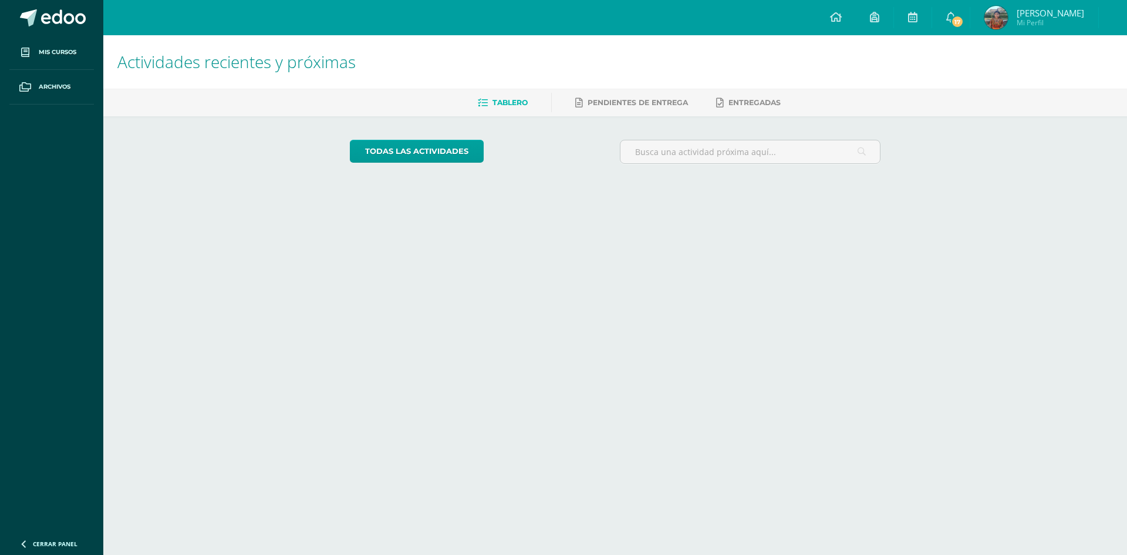
click at [1008, 14] on img at bounding box center [996, 17] width 23 height 23
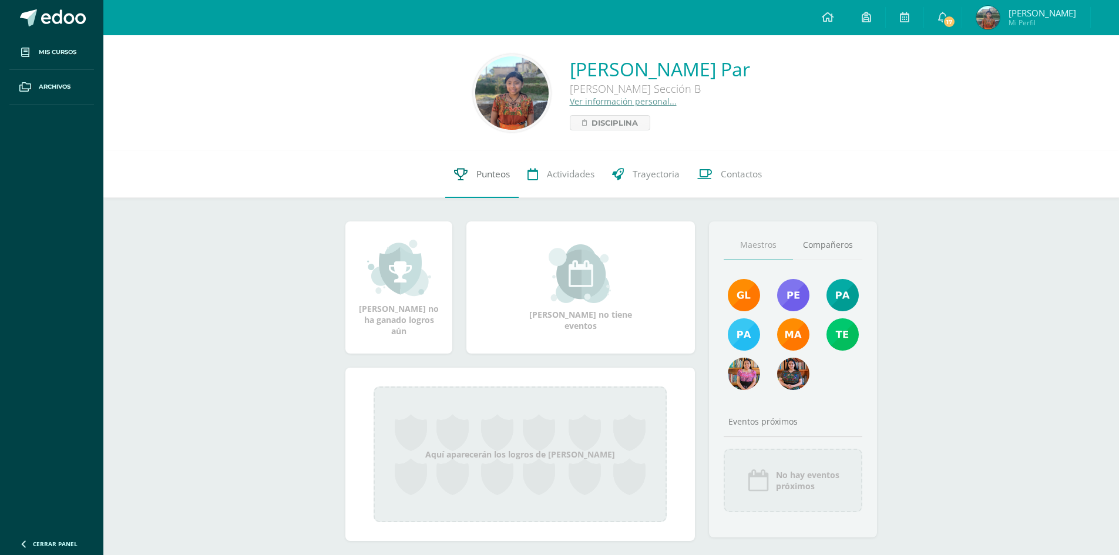
click at [477, 175] on span "Punteos" at bounding box center [492, 174] width 33 height 12
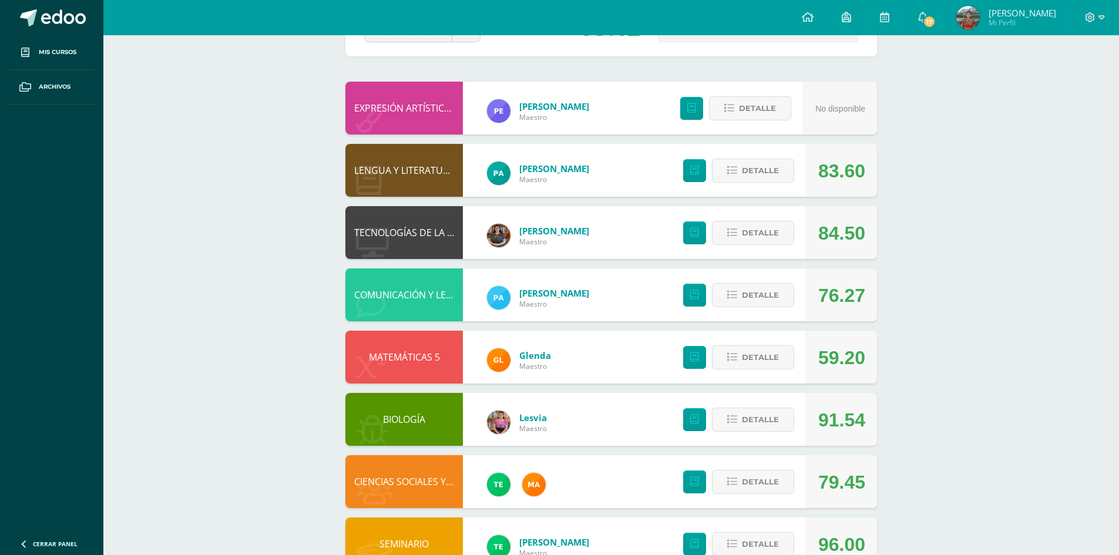
scroll to position [87, 0]
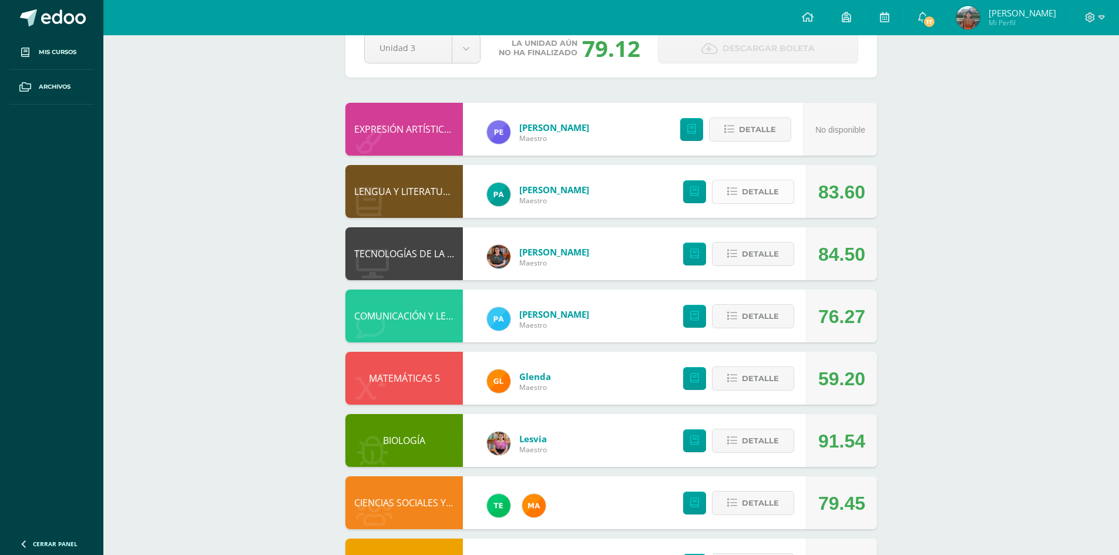
click at [783, 193] on button "Detalle" at bounding box center [753, 192] width 82 height 24
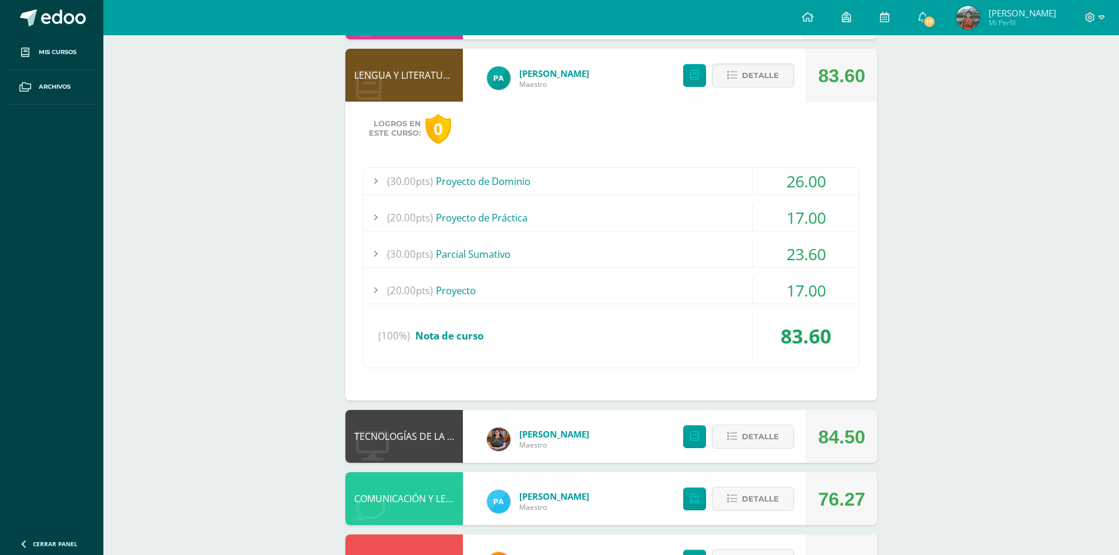
scroll to position [204, 0]
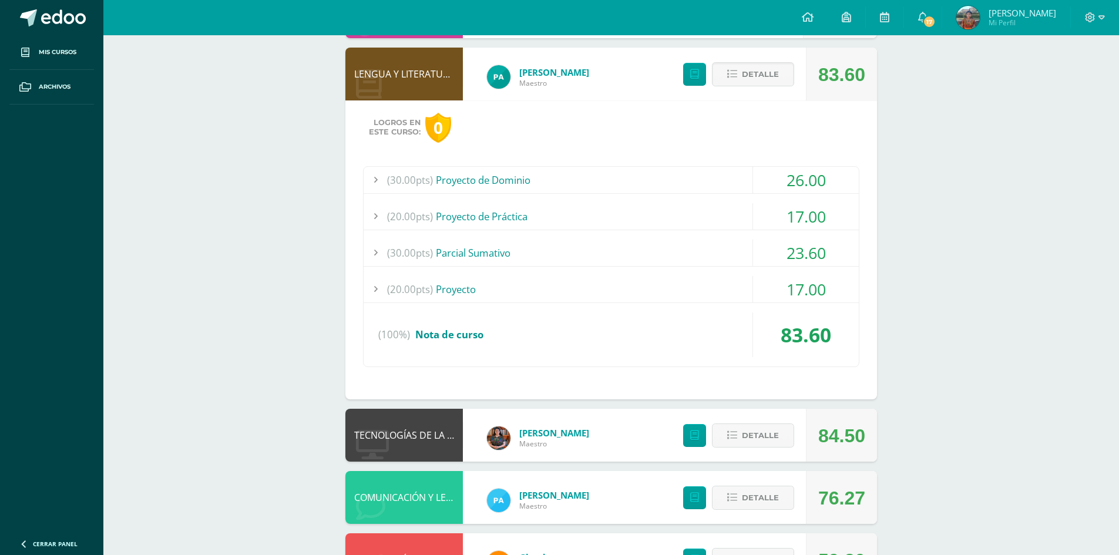
click at [513, 174] on div "(30.00pts) Proyecto de Dominio" at bounding box center [610, 180] width 495 height 26
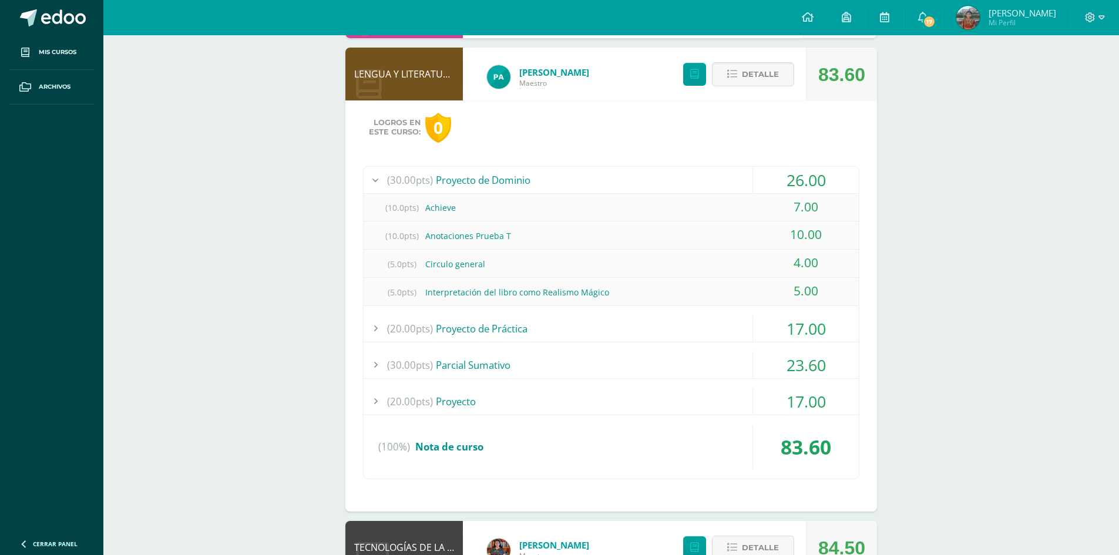
click at [491, 322] on div "(20.00pts) Proyecto de Práctica" at bounding box center [610, 328] width 495 height 26
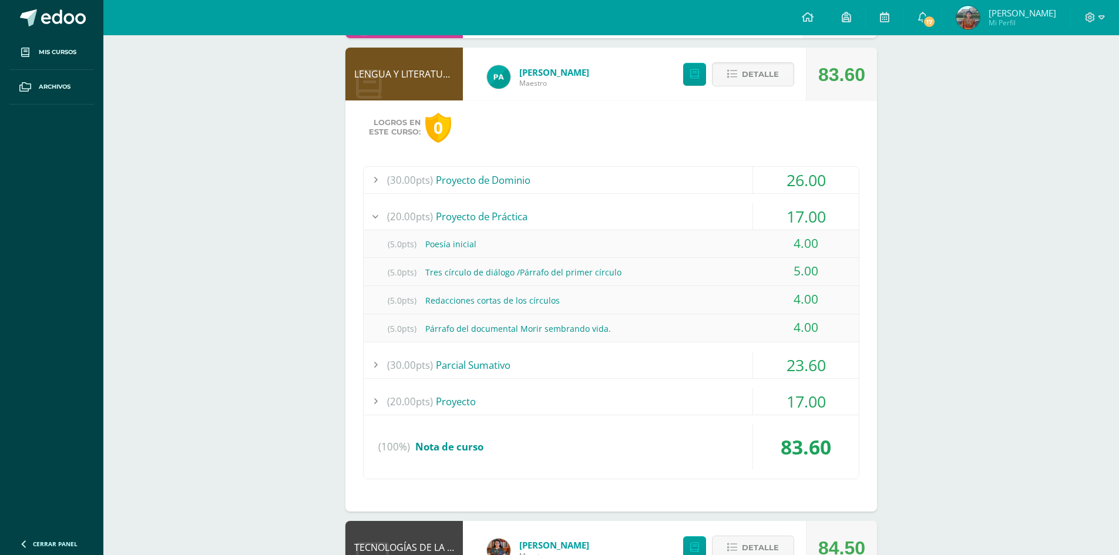
click at [601, 360] on div "(30.00pts) [GEOGRAPHIC_DATA]" at bounding box center [610, 365] width 495 height 26
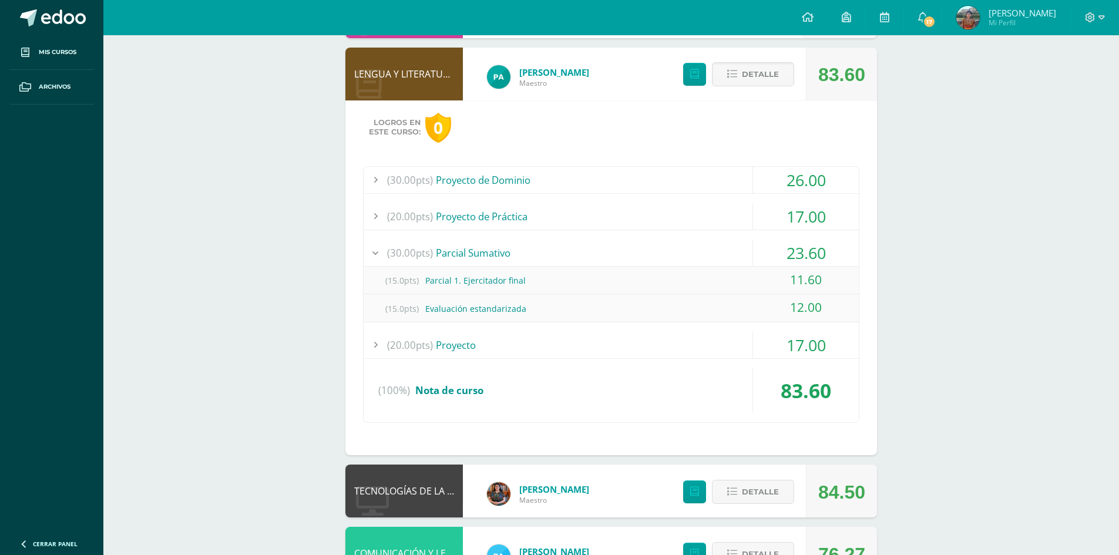
click at [597, 339] on div "(20.00pts) Proyecto" at bounding box center [610, 345] width 495 height 26
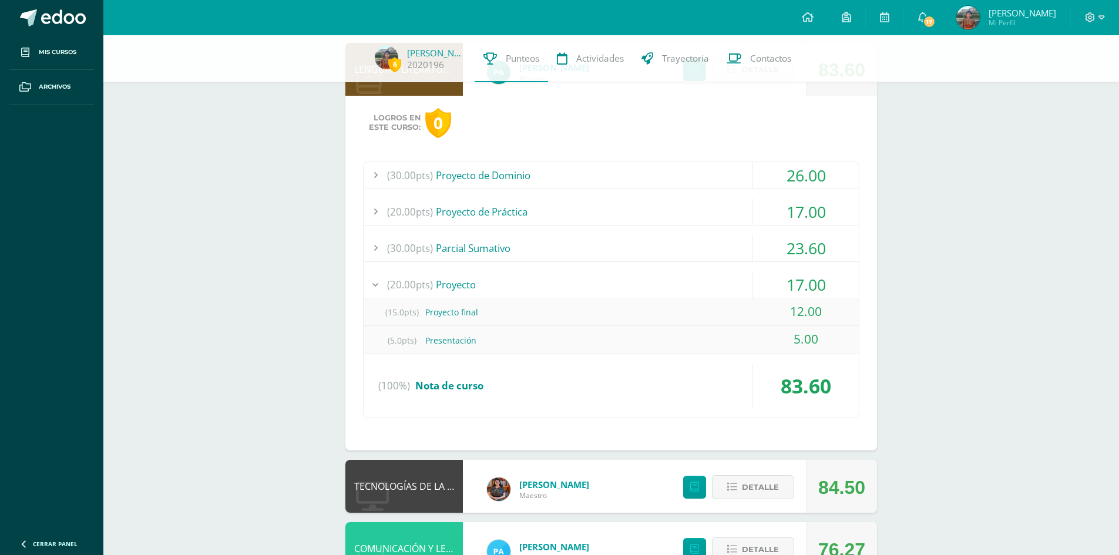
scroll to position [263, 0]
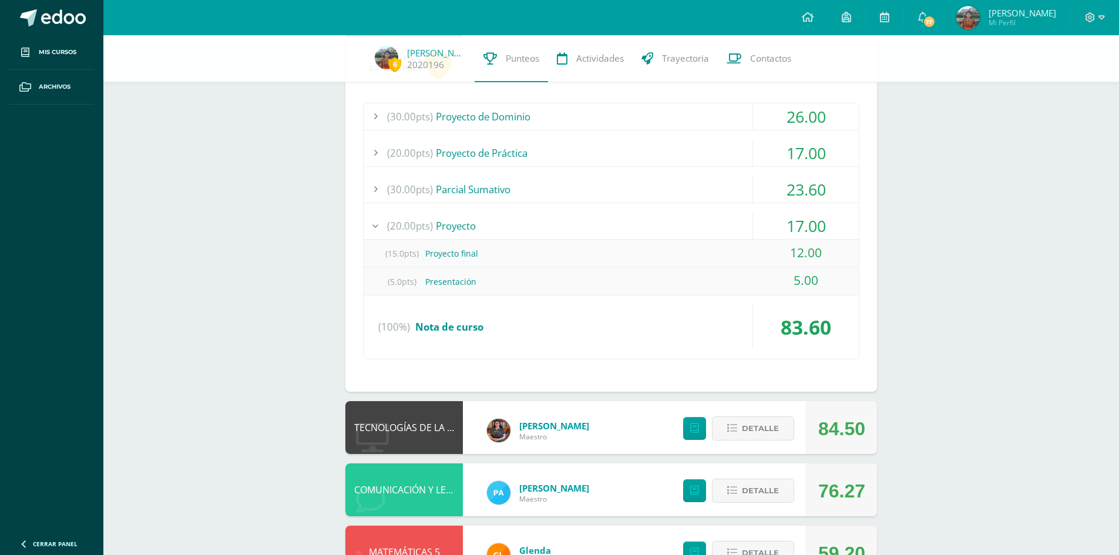
click at [537, 291] on div "(5.0pts) Presentación" at bounding box center [610, 281] width 495 height 26
click at [445, 227] on div "(20.00pts) Proyecto" at bounding box center [610, 226] width 495 height 26
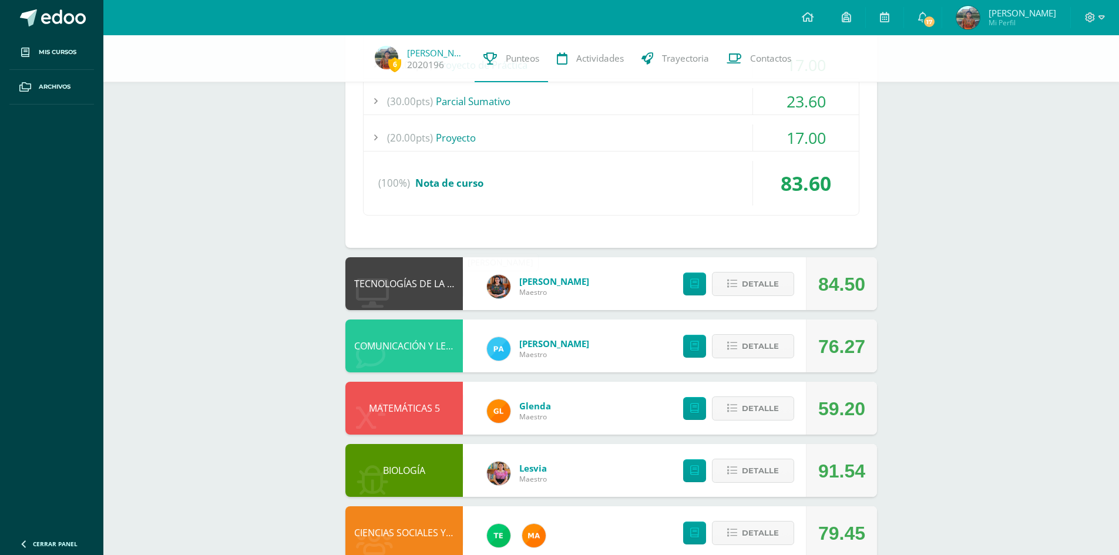
scroll to position [381, 0]
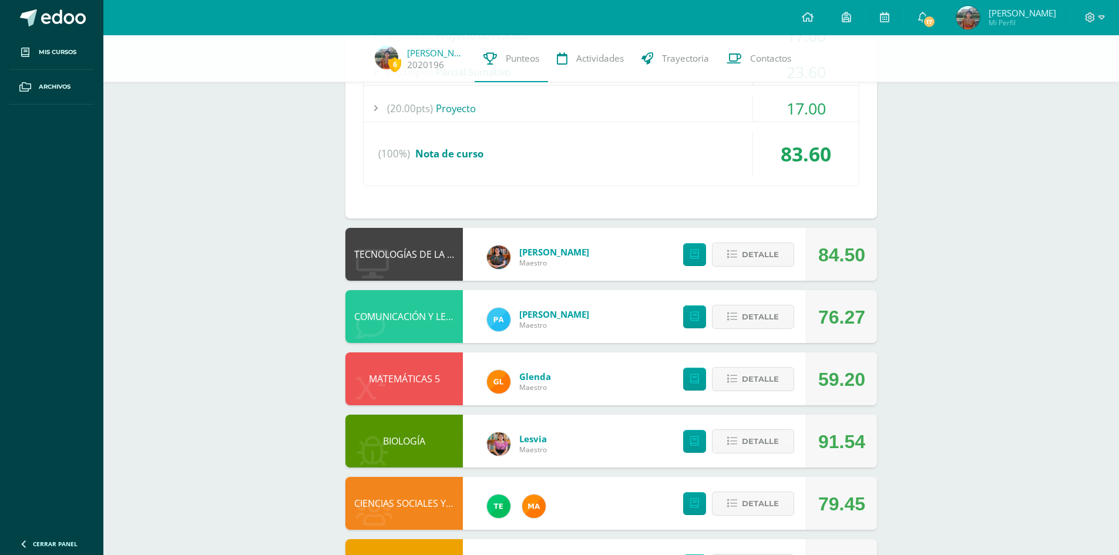
click at [758, 241] on div "Detalle" at bounding box center [735, 254] width 140 height 53
click at [758, 246] on span "Detalle" at bounding box center [760, 255] width 37 height 22
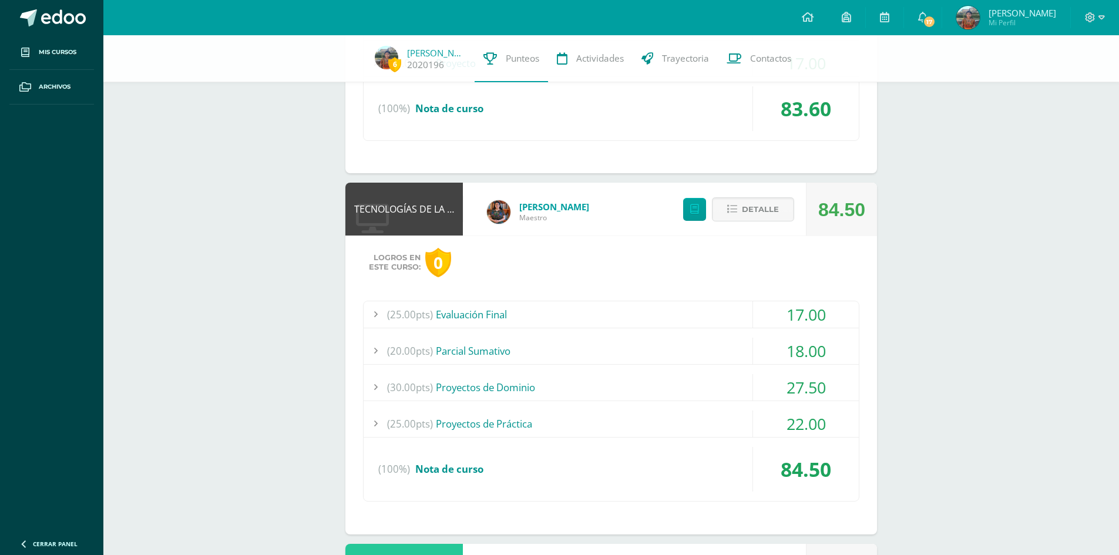
scroll to position [439, 0]
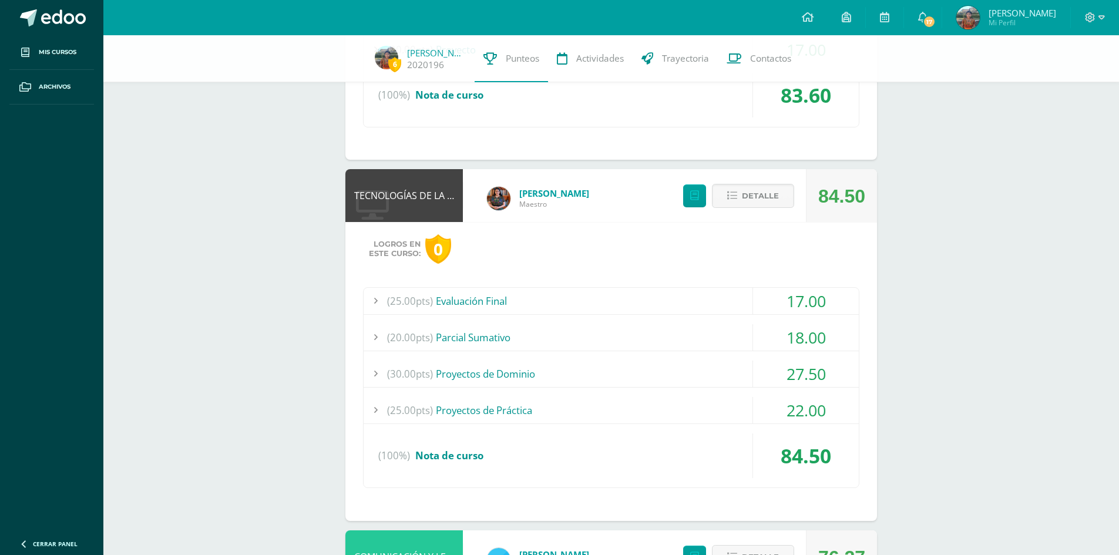
click at [605, 288] on div "(25.00pts) Evaluación Final" at bounding box center [610, 301] width 495 height 26
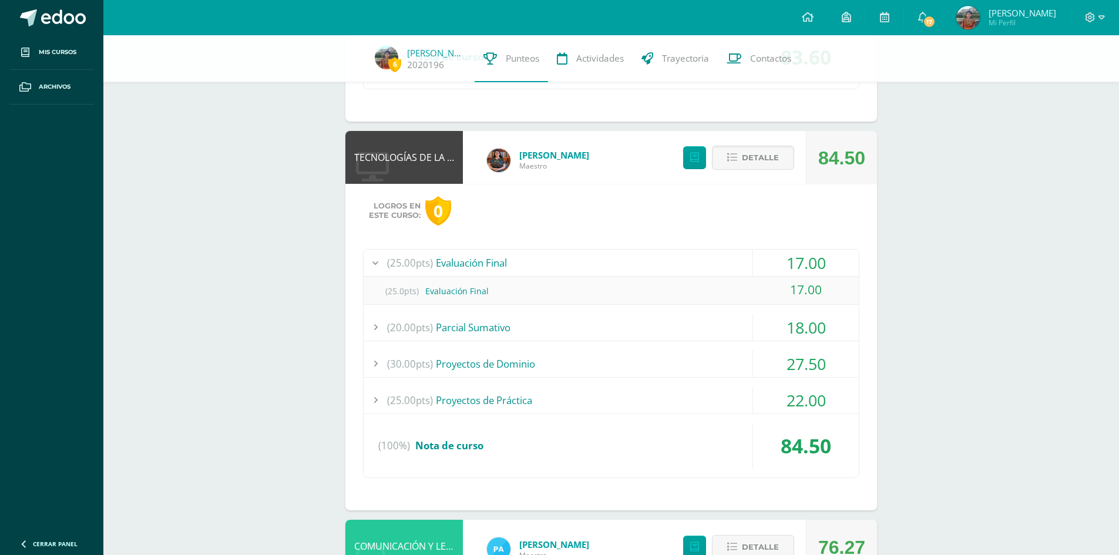
scroll to position [498, 0]
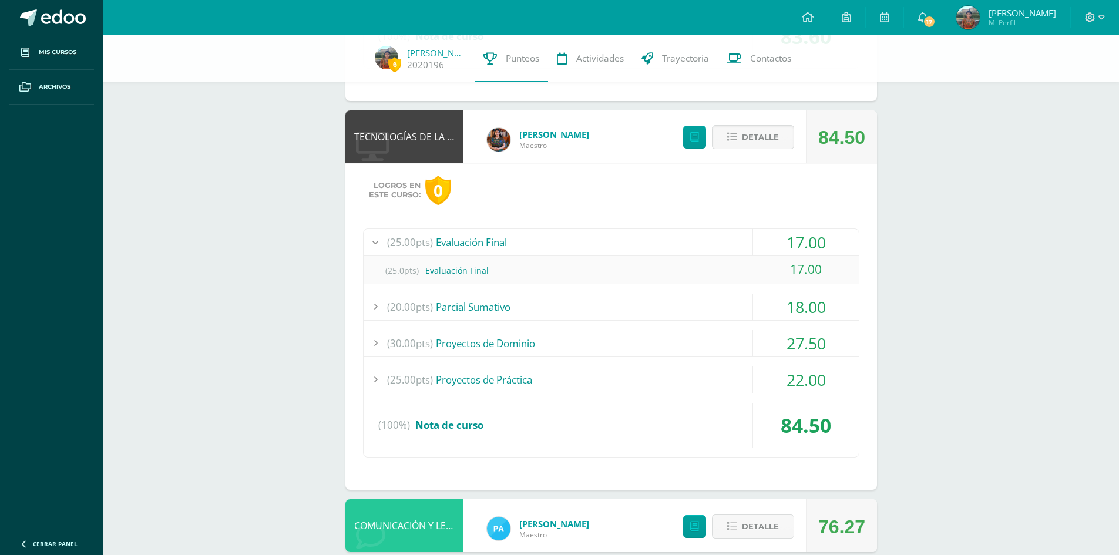
click at [594, 299] on div "(20.00pts) [GEOGRAPHIC_DATA]" at bounding box center [610, 307] width 495 height 26
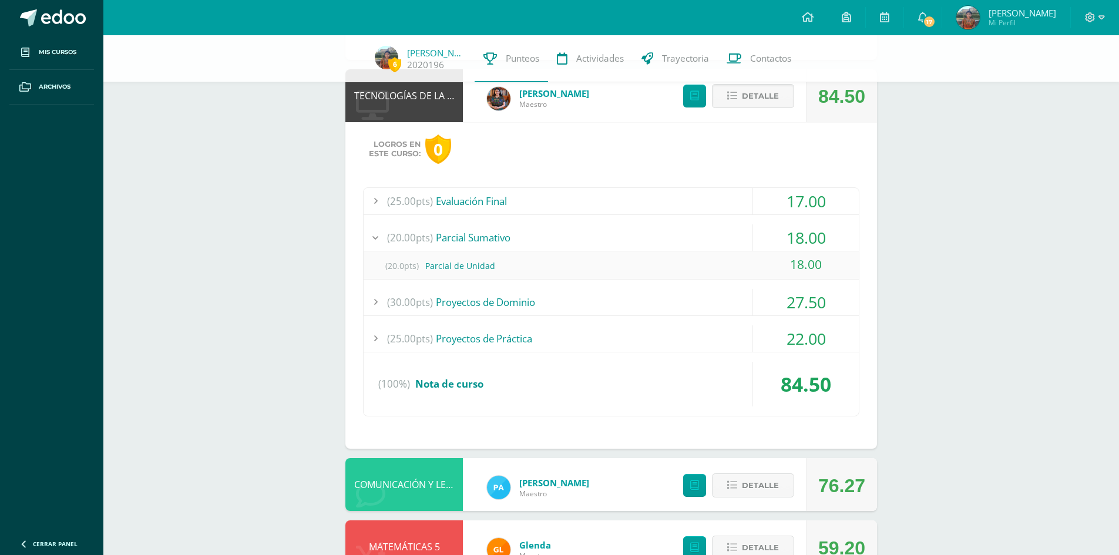
scroll to position [557, 0]
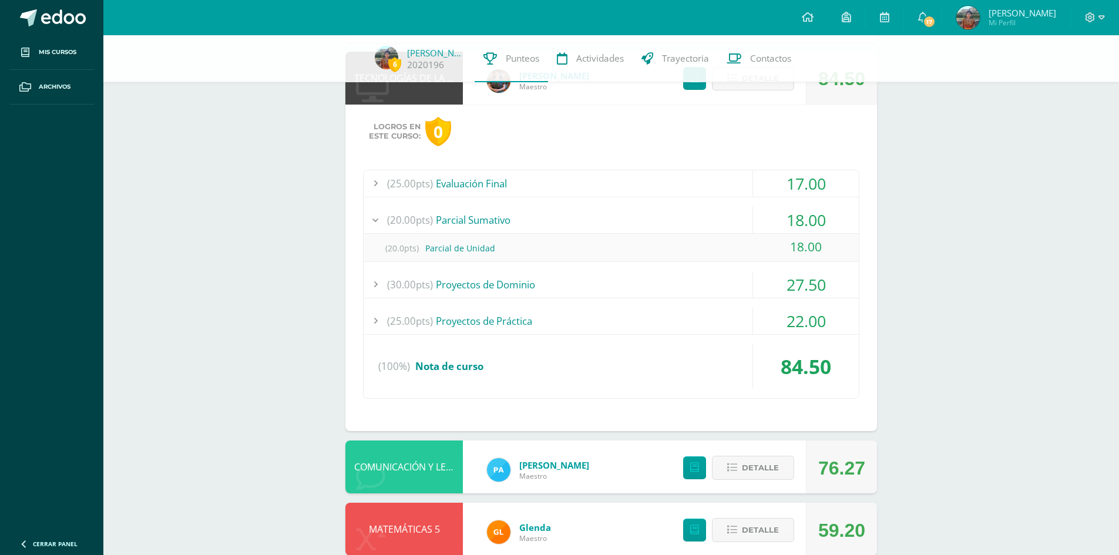
click at [588, 279] on div "(30.00pts) Proyectos de Dominio" at bounding box center [610, 284] width 495 height 26
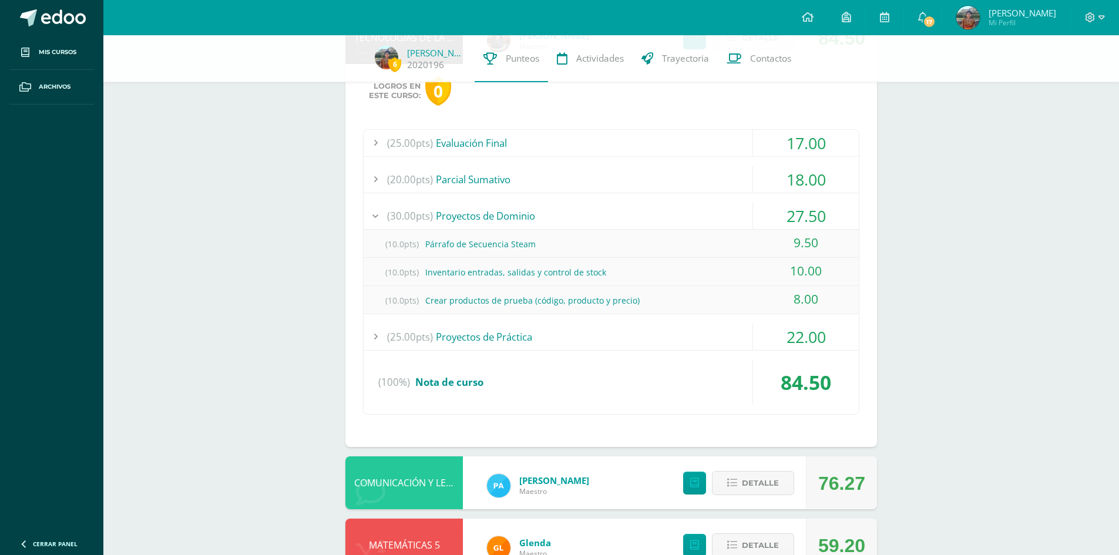
scroll to position [615, 0]
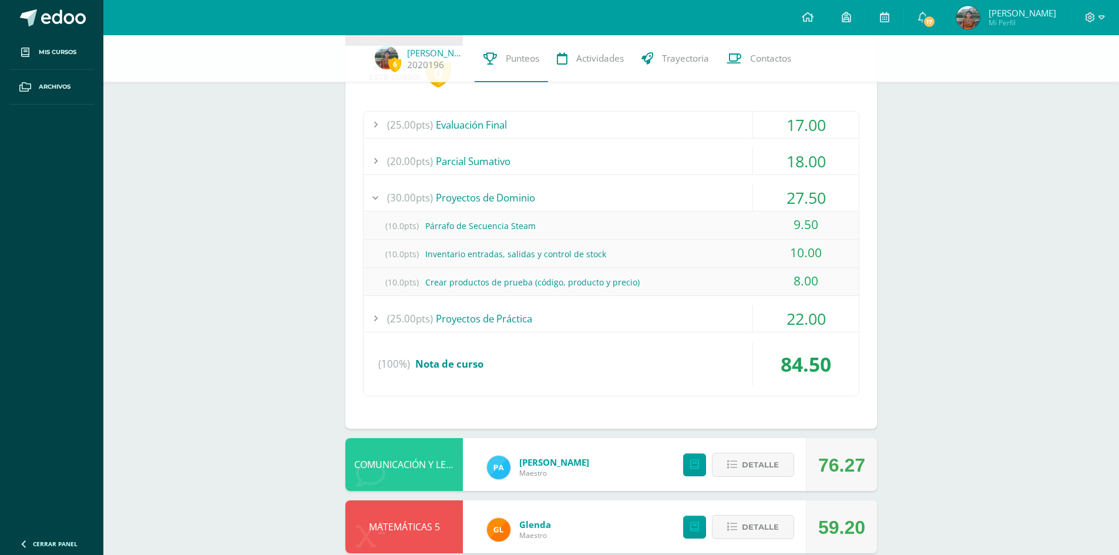
click at [572, 308] on div "(25.00pts) Proyectos de Práctica" at bounding box center [610, 318] width 495 height 26
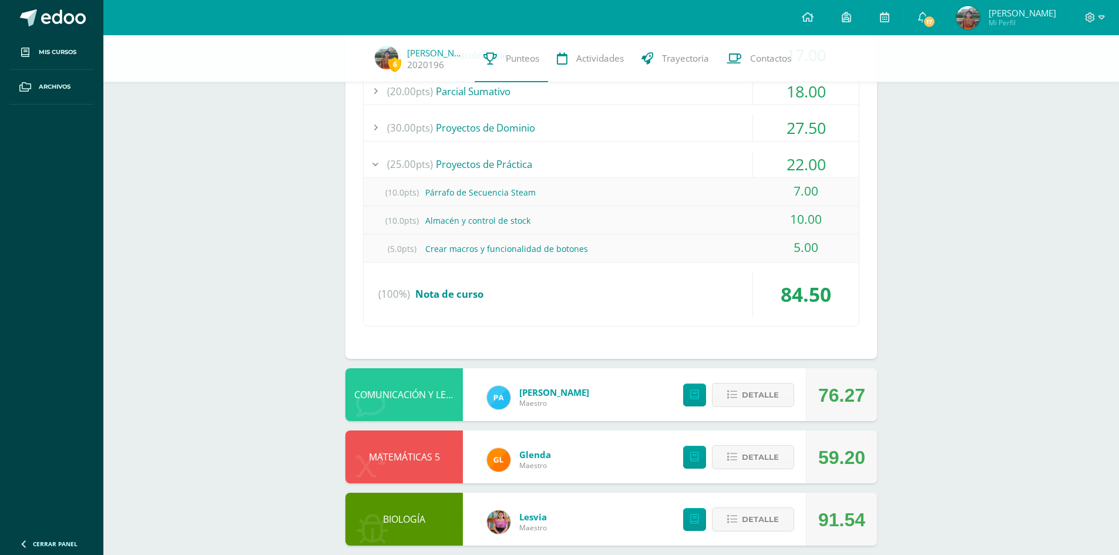
scroll to position [733, 0]
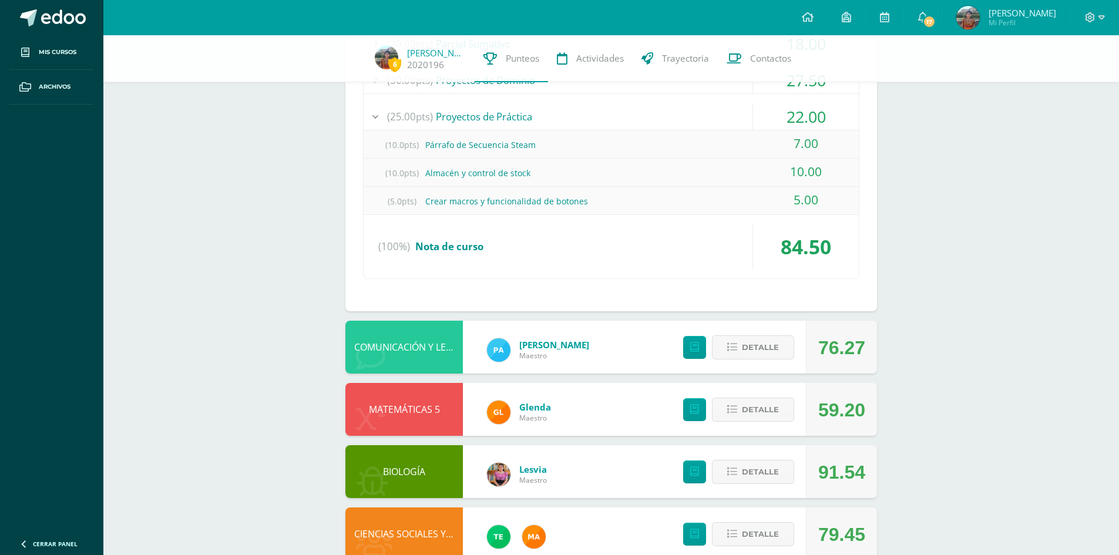
click at [527, 201] on div "(5.0pts) Crear macros y funcionalidad de botones" at bounding box center [610, 201] width 495 height 26
click at [540, 129] on div "(25.00pts) Proyectos de Práctica" at bounding box center [610, 116] width 495 height 26
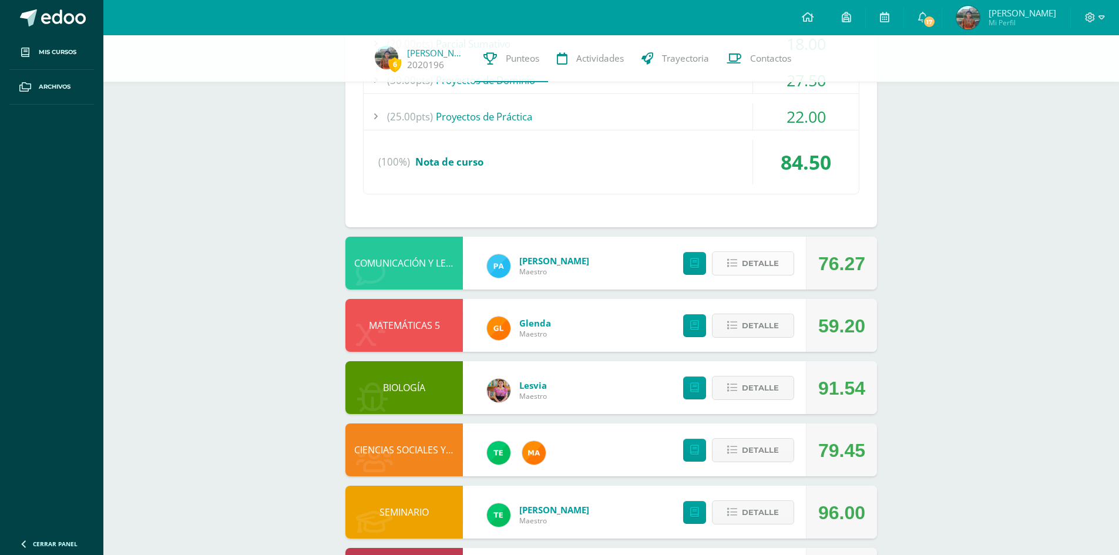
click at [722, 252] on button "Detalle" at bounding box center [753, 263] width 82 height 24
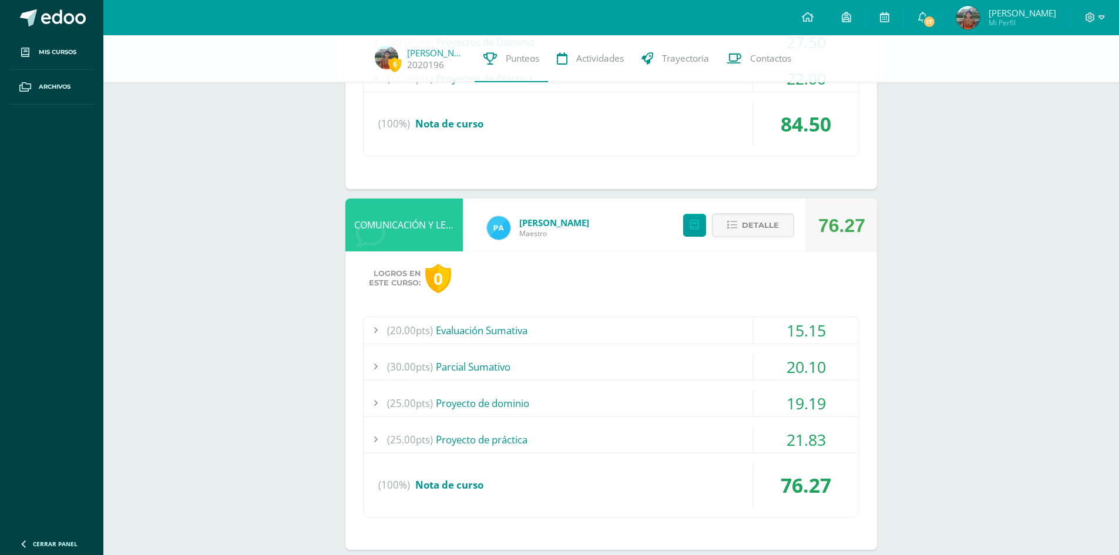
scroll to position [792, 0]
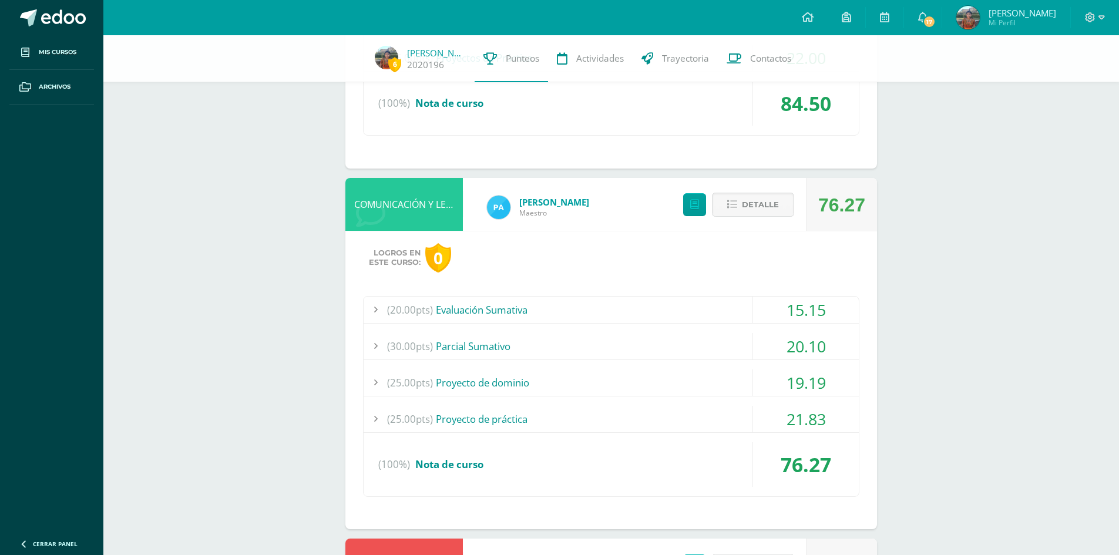
click at [667, 306] on div "(20.00pts) Evaluación Sumativa" at bounding box center [610, 310] width 495 height 26
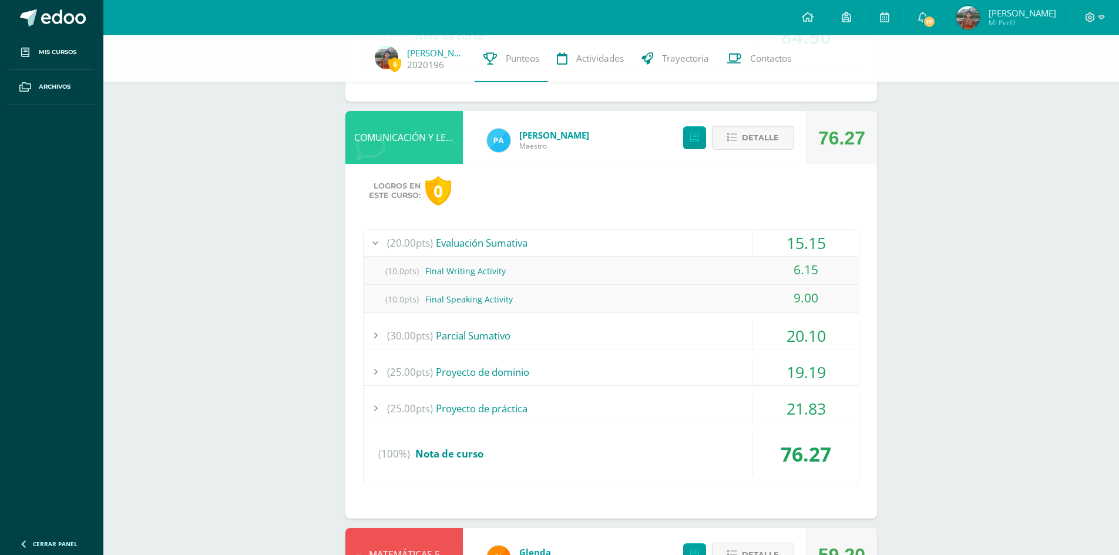
scroll to position [909, 0]
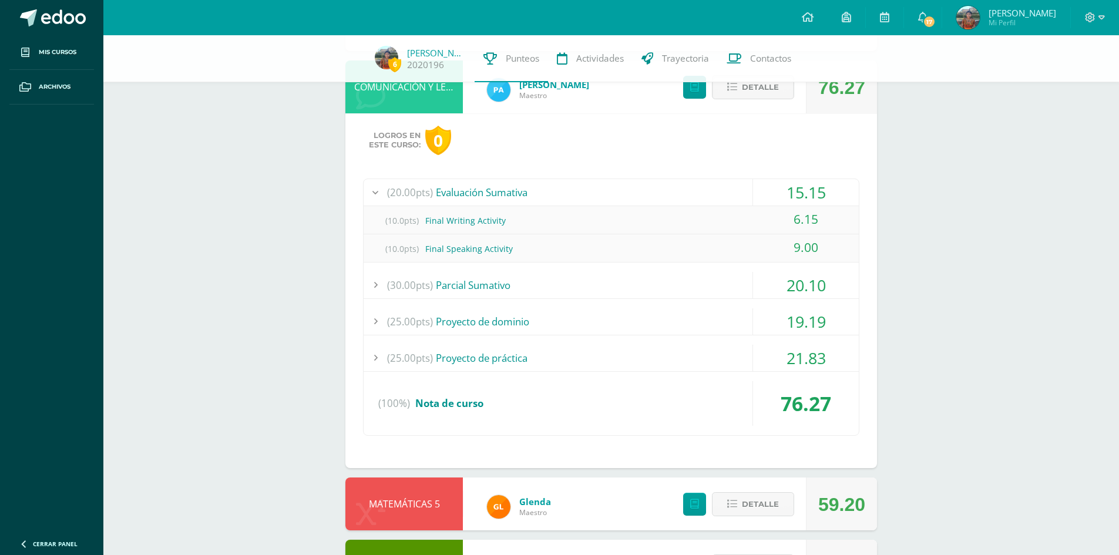
click at [650, 288] on div "(30.00pts) [GEOGRAPHIC_DATA]" at bounding box center [610, 285] width 495 height 26
click at [607, 317] on div "(25.00pts) Proyecto de dominio" at bounding box center [610, 321] width 495 height 26
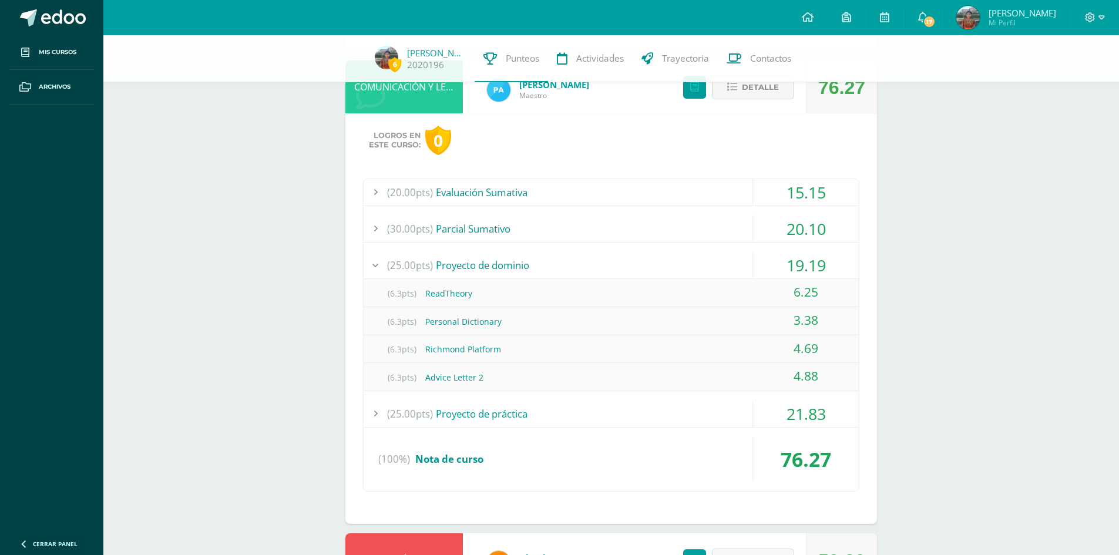
click at [591, 418] on div "(25.00pts) Proyecto de práctica" at bounding box center [610, 413] width 495 height 26
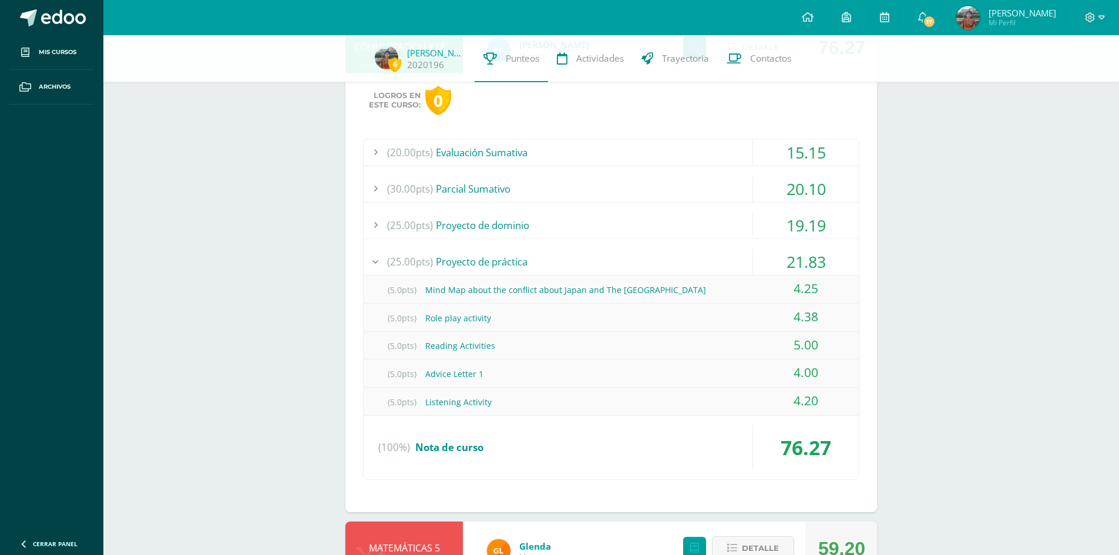
scroll to position [968, 0]
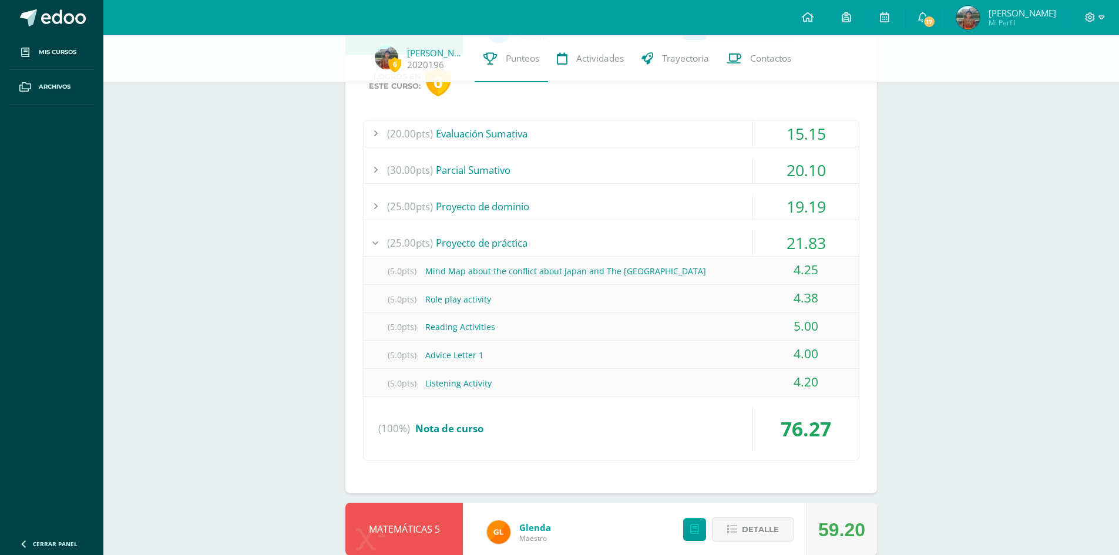
click at [553, 237] on div "(25.00pts) Proyecto de práctica" at bounding box center [610, 243] width 495 height 26
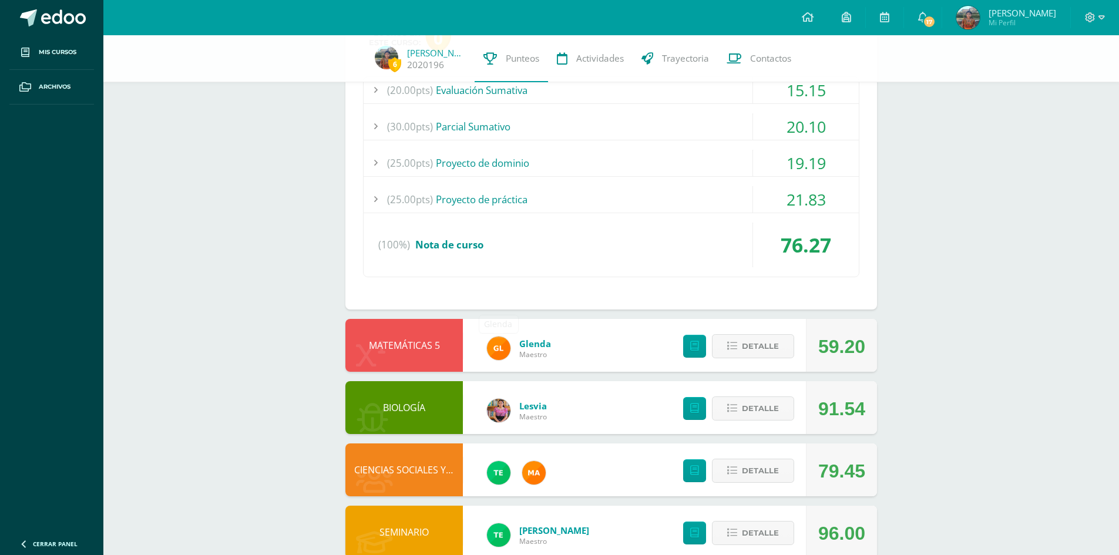
scroll to position [1100, 0]
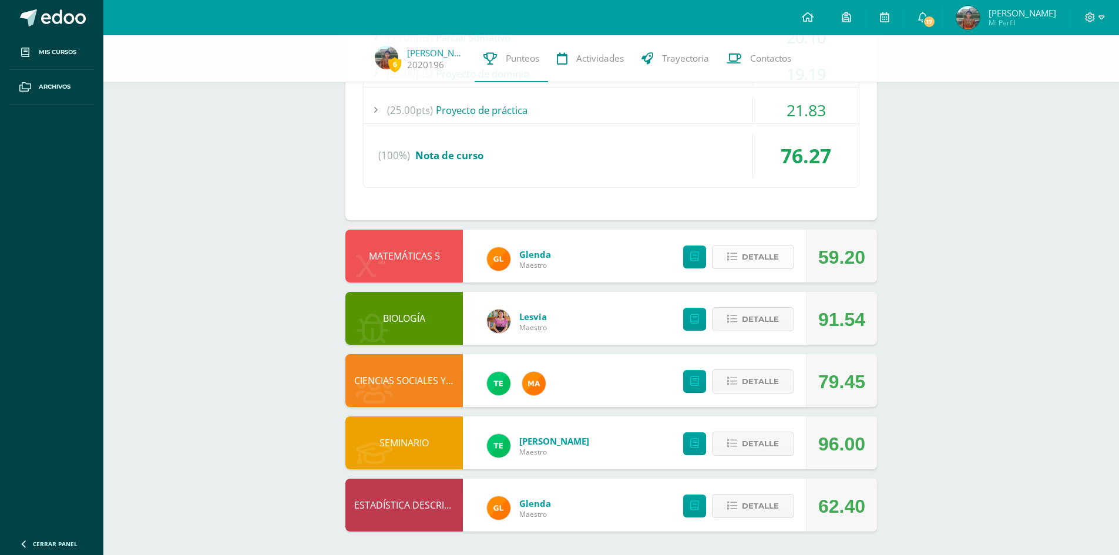
click at [749, 262] on span "Detalle" at bounding box center [760, 257] width 37 height 22
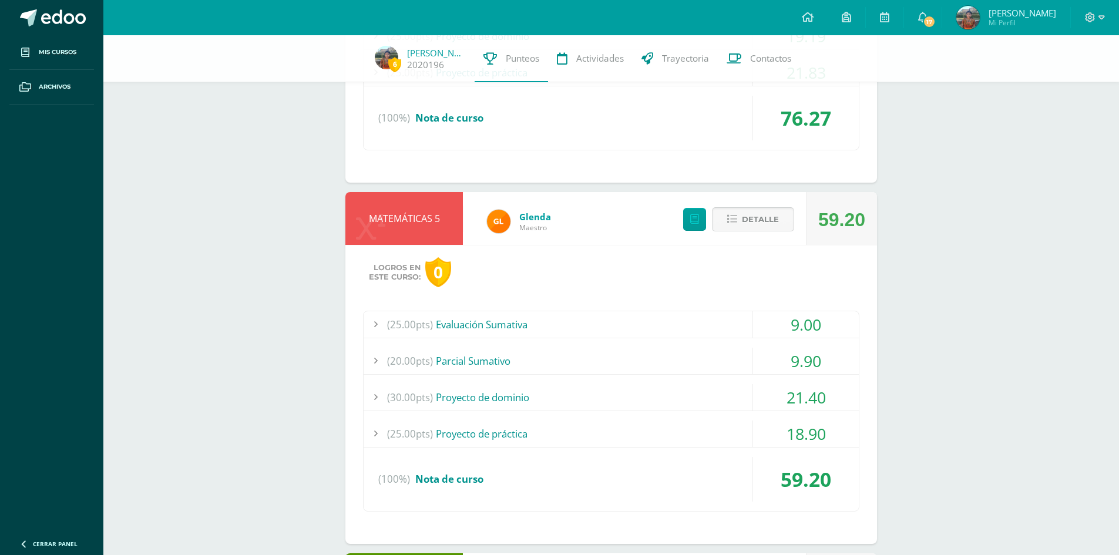
scroll to position [1159, 0]
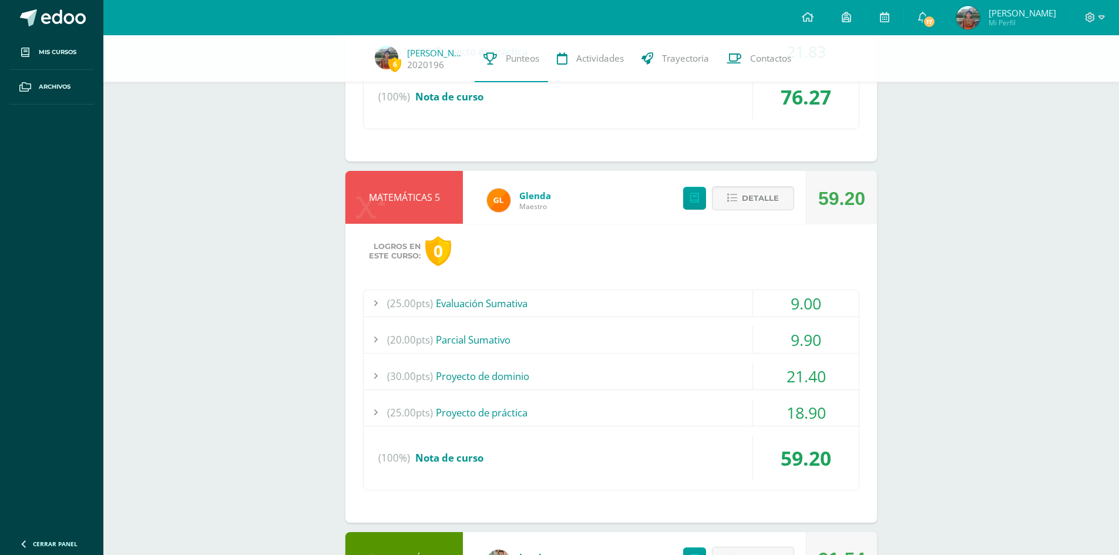
click at [639, 310] on div "(25.00pts) Evaluación Sumativa" at bounding box center [610, 303] width 495 height 26
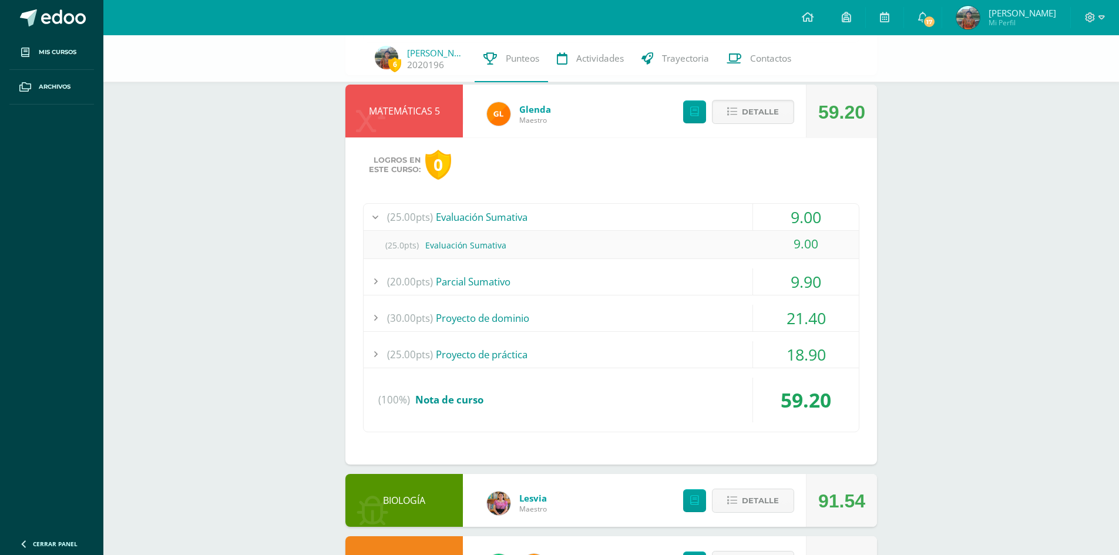
scroll to position [1277, 0]
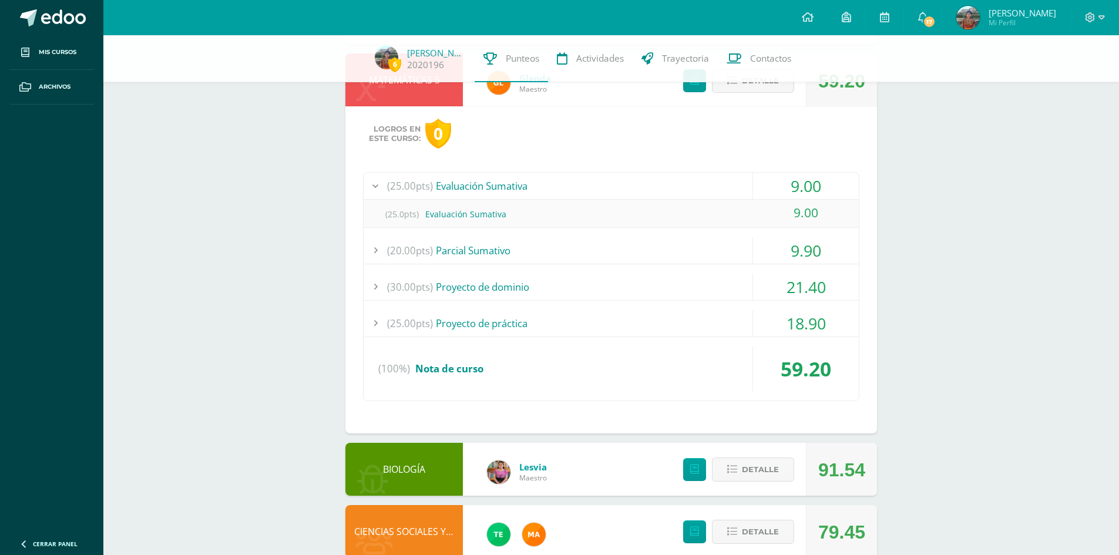
click at [591, 252] on div "(20.00pts) [GEOGRAPHIC_DATA]" at bounding box center [610, 250] width 495 height 26
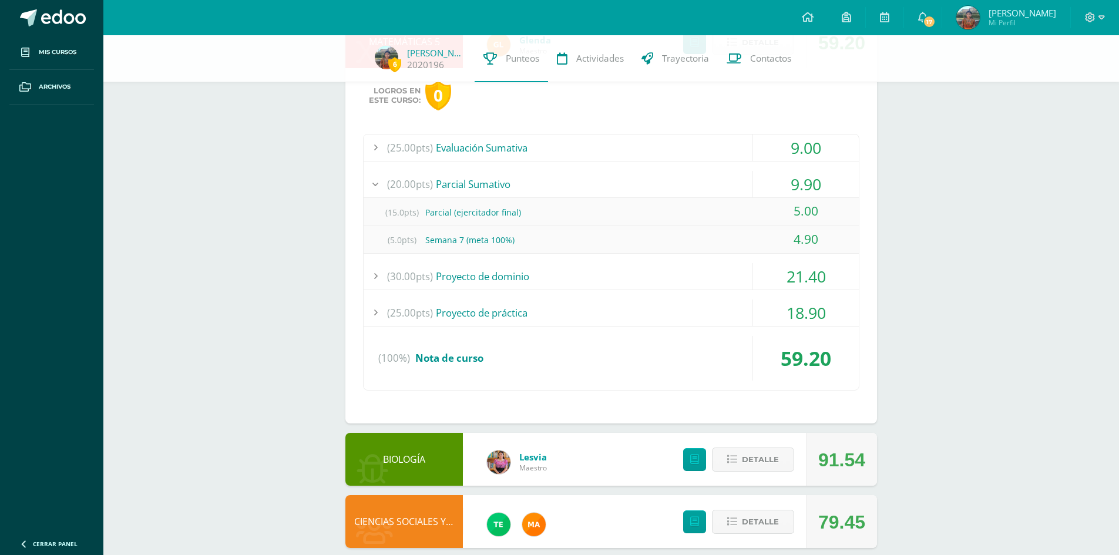
scroll to position [1335, 0]
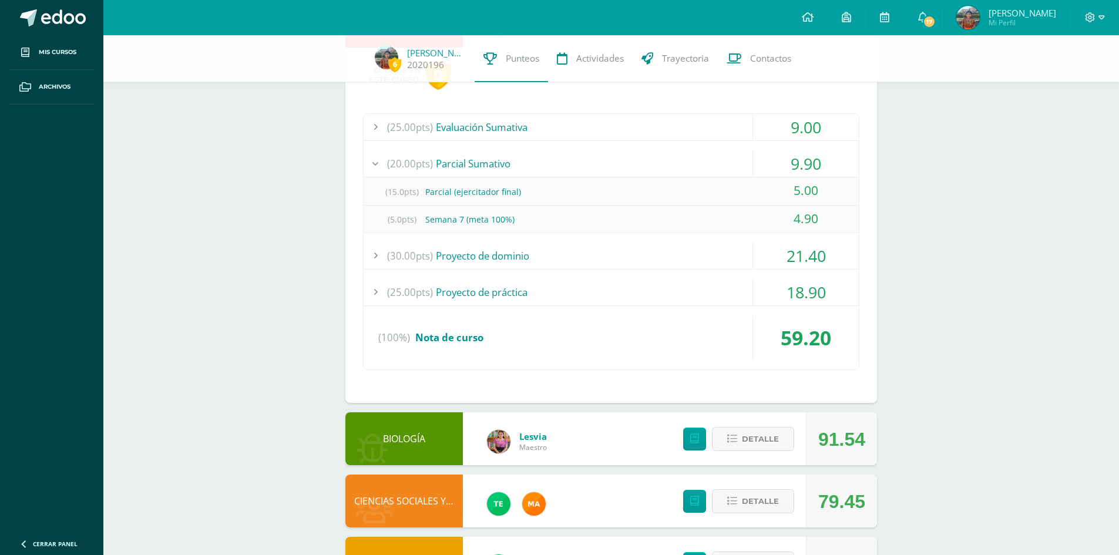
click at [587, 255] on div "(30.00pts) Proyecto de dominio" at bounding box center [610, 256] width 495 height 26
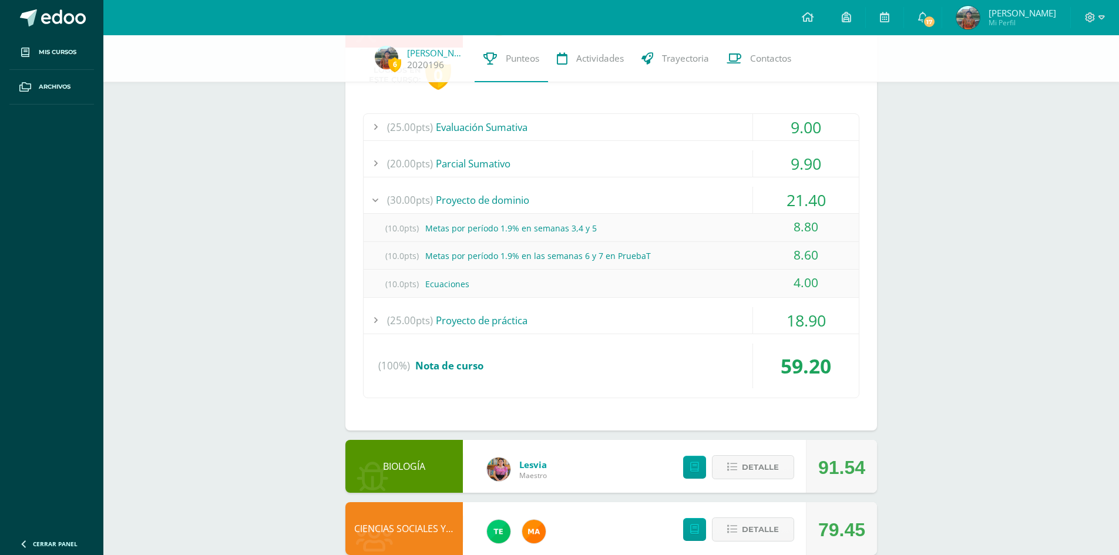
scroll to position [1394, 0]
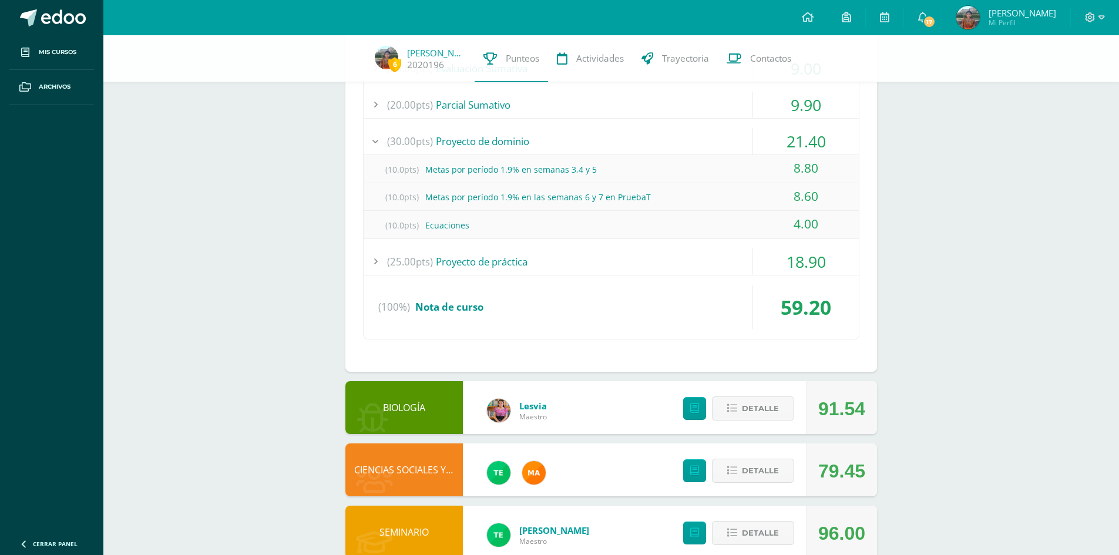
click at [581, 257] on div "(25.00pts) Proyecto de práctica" at bounding box center [610, 261] width 495 height 26
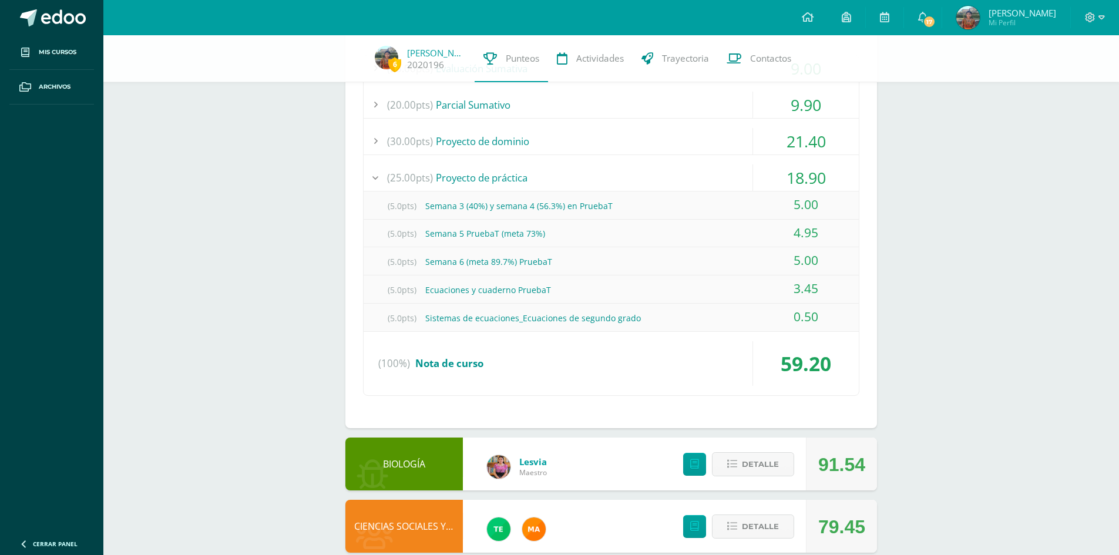
click at [437, 160] on div "(25.00pts) Evaluación Sumativa 9.00 (25.0pts) Evaluación Sumativa 9.00" at bounding box center [611, 225] width 496 height 341
click at [444, 170] on div "(25.00pts) Proyecto de práctica" at bounding box center [610, 177] width 495 height 26
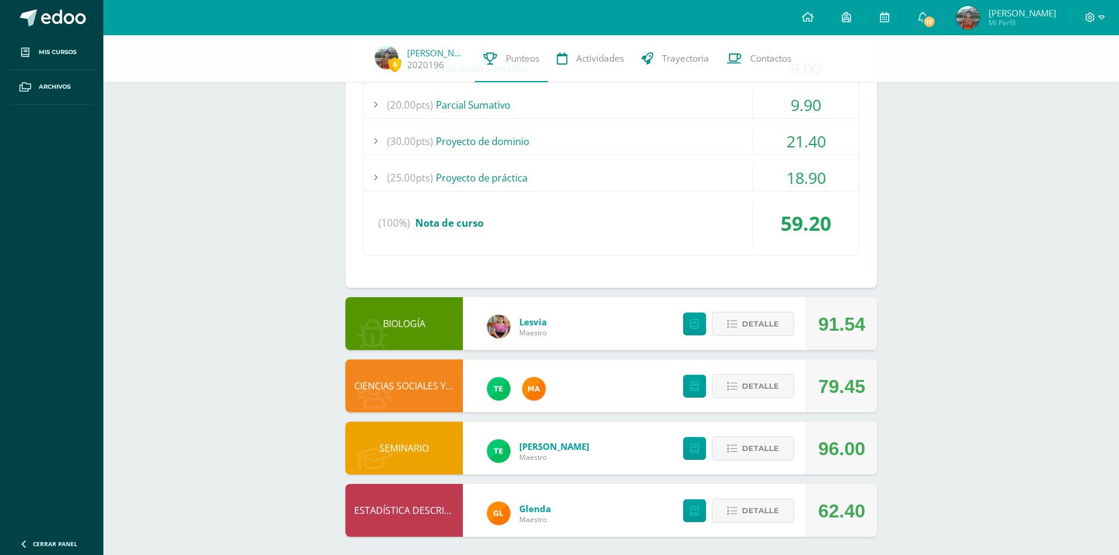
scroll to position [1399, 0]
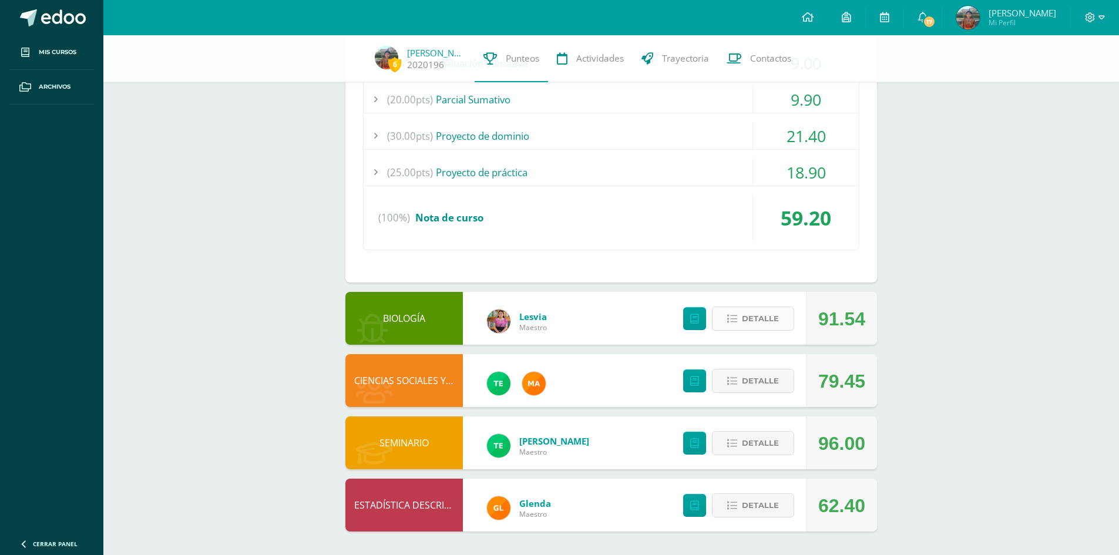
click at [750, 328] on span "Detalle" at bounding box center [760, 319] width 37 height 22
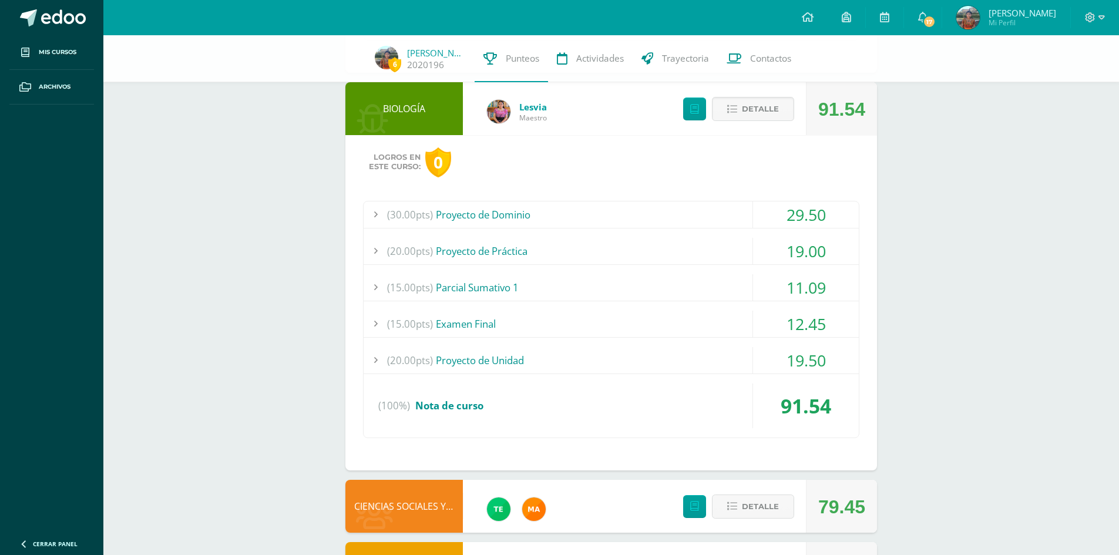
scroll to position [1634, 0]
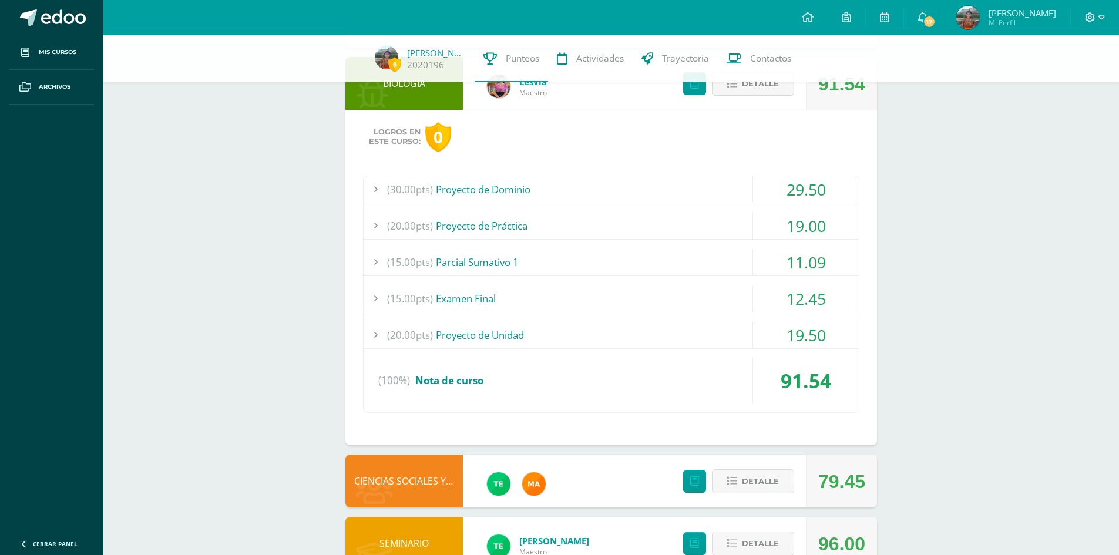
click at [721, 181] on div "(30.00pts) Proyecto de Dominio" at bounding box center [610, 189] width 495 height 26
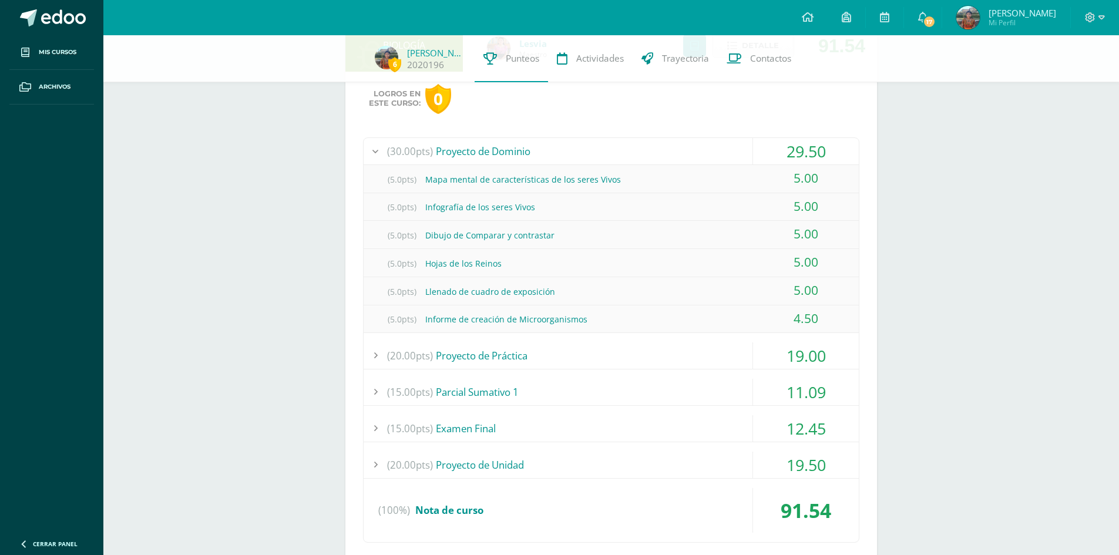
scroll to position [1693, 0]
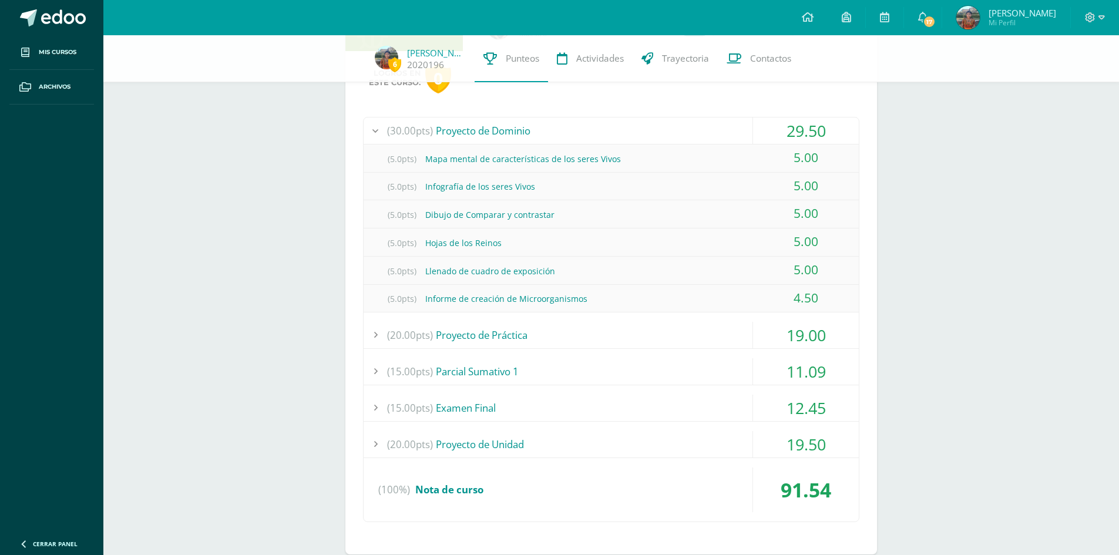
click at [557, 321] on div "(30.00pts) Proyecto de Dominio 29.50 (5.0pts) Mapa mental de características de…" at bounding box center [611, 320] width 496 height 406
click at [530, 324] on div "(20.00pts) Proyecto de Práctica" at bounding box center [610, 335] width 495 height 26
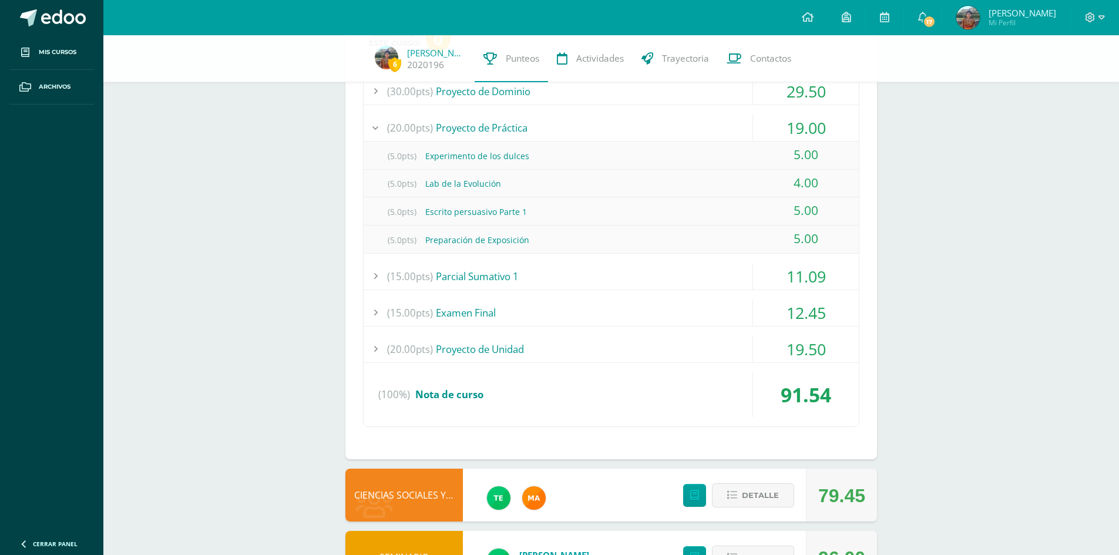
scroll to position [1752, 0]
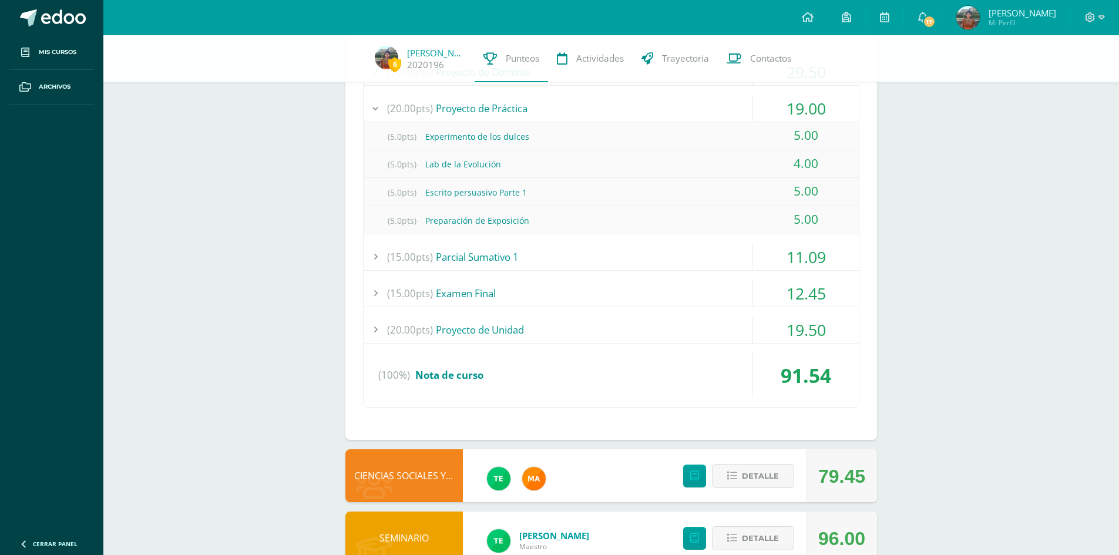
click at [483, 264] on div "(15.00pts) [GEOGRAPHIC_DATA] 1" at bounding box center [610, 257] width 495 height 26
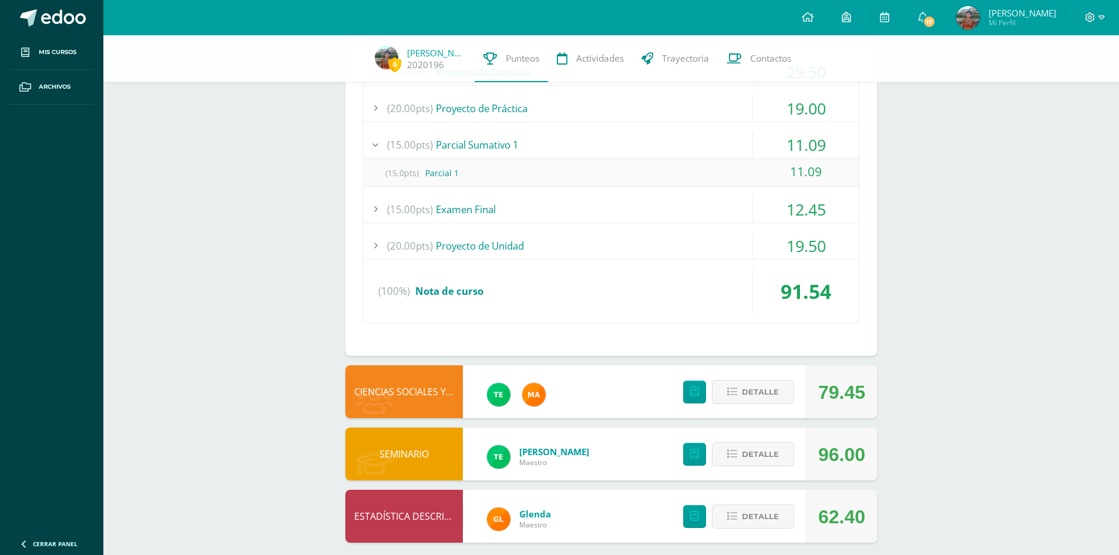
click at [609, 203] on div "(15.00pts) Examen Final" at bounding box center [610, 209] width 495 height 26
click at [619, 235] on div "(20.00pts) Proyecto de Unidad" at bounding box center [610, 246] width 495 height 26
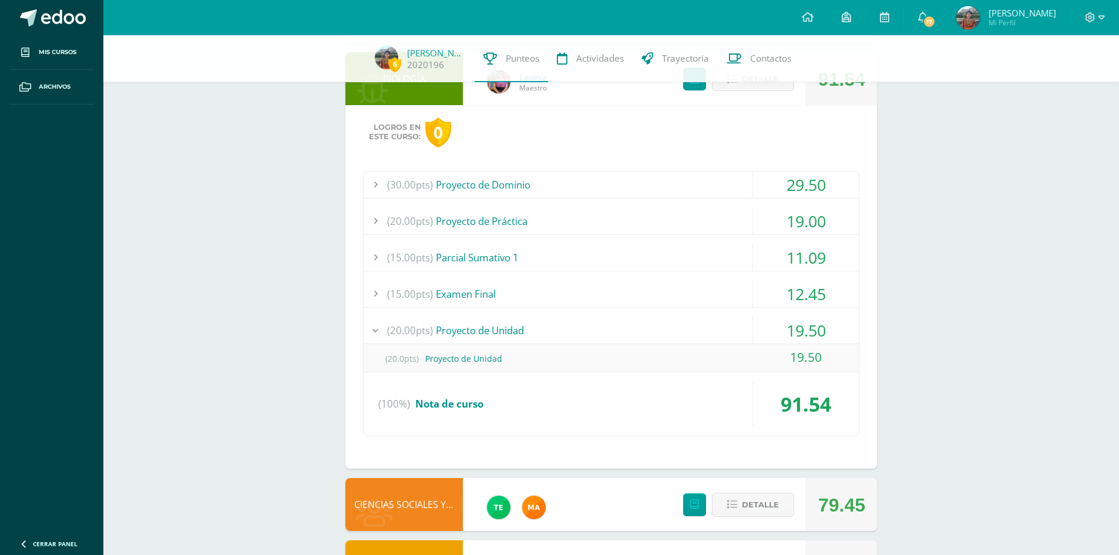
scroll to position [1576, 0]
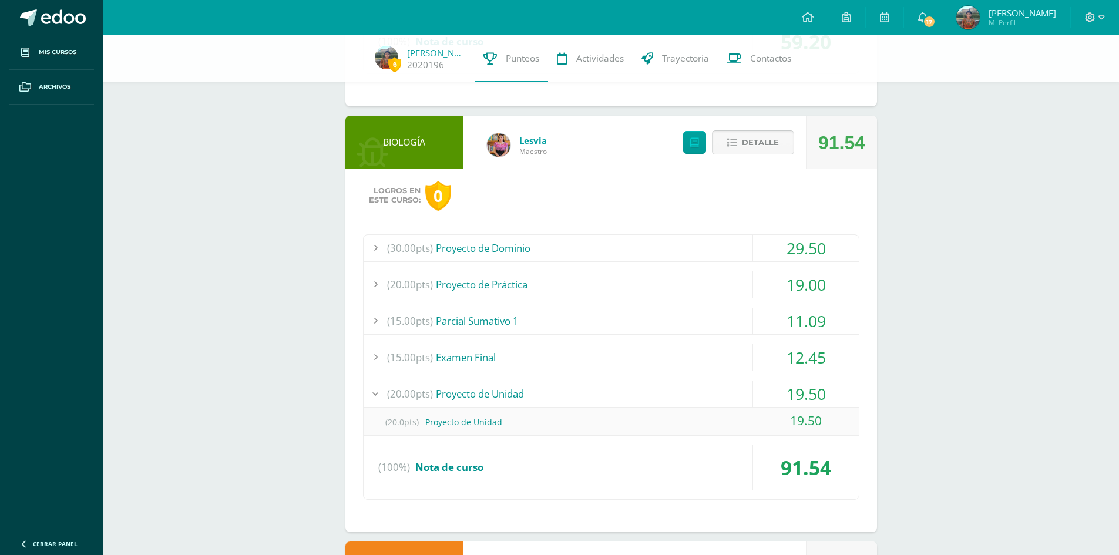
click at [751, 152] on span "Detalle" at bounding box center [760, 143] width 37 height 22
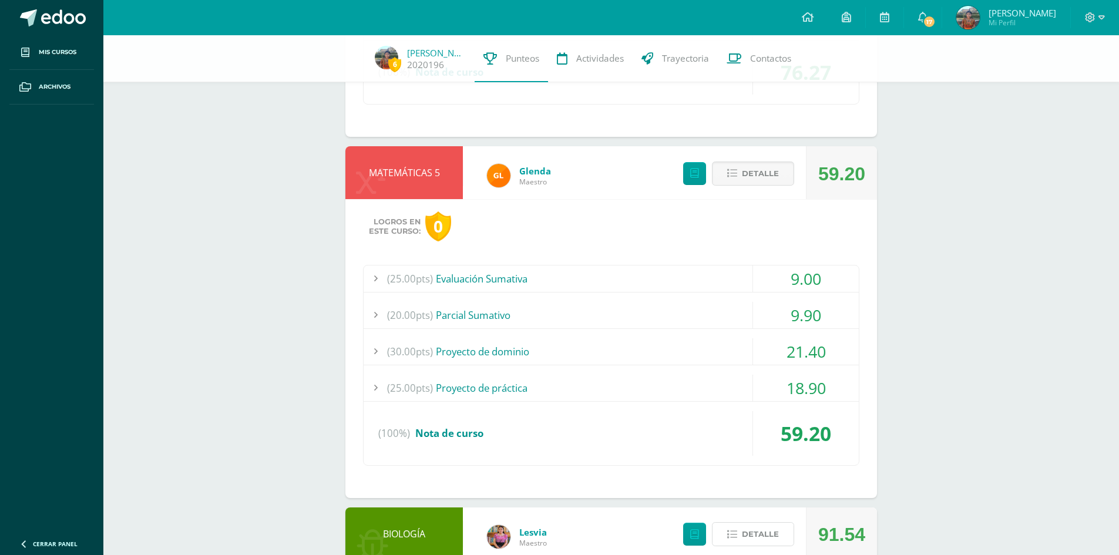
scroll to position [1164, 0]
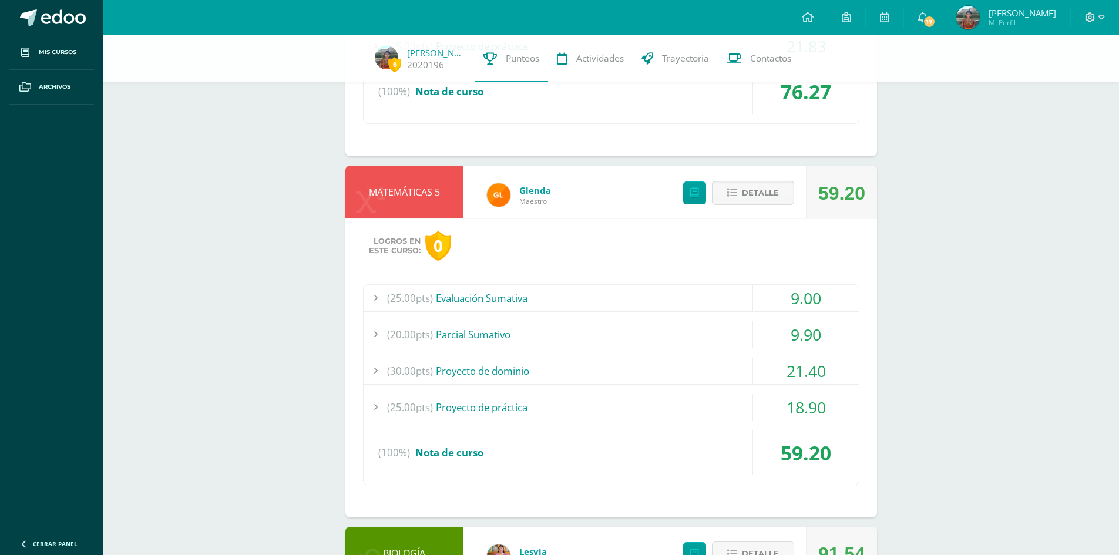
click at [741, 195] on button "Detalle" at bounding box center [753, 193] width 82 height 24
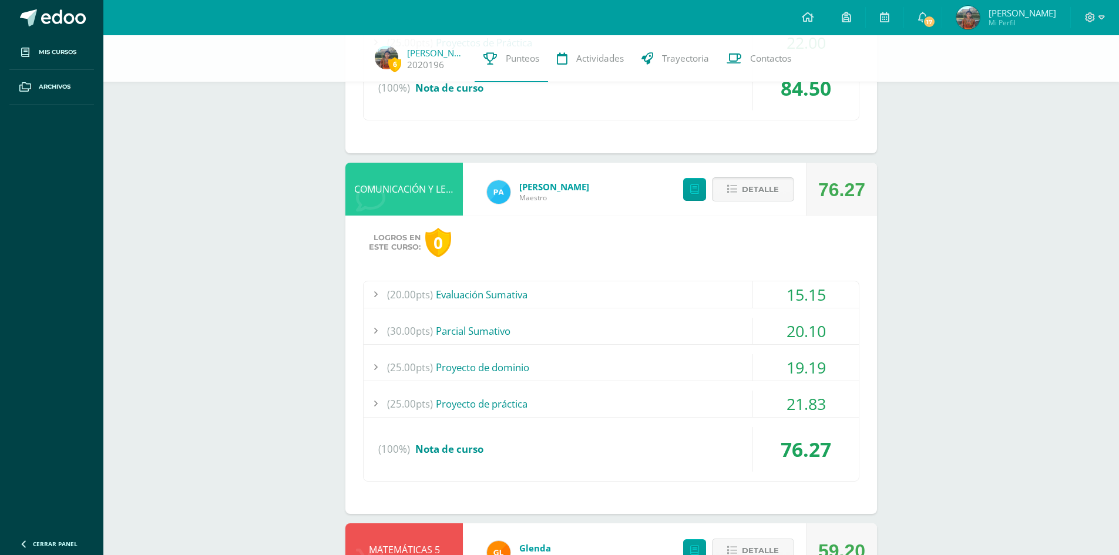
click at [736, 189] on icon at bounding box center [732, 189] width 10 height 10
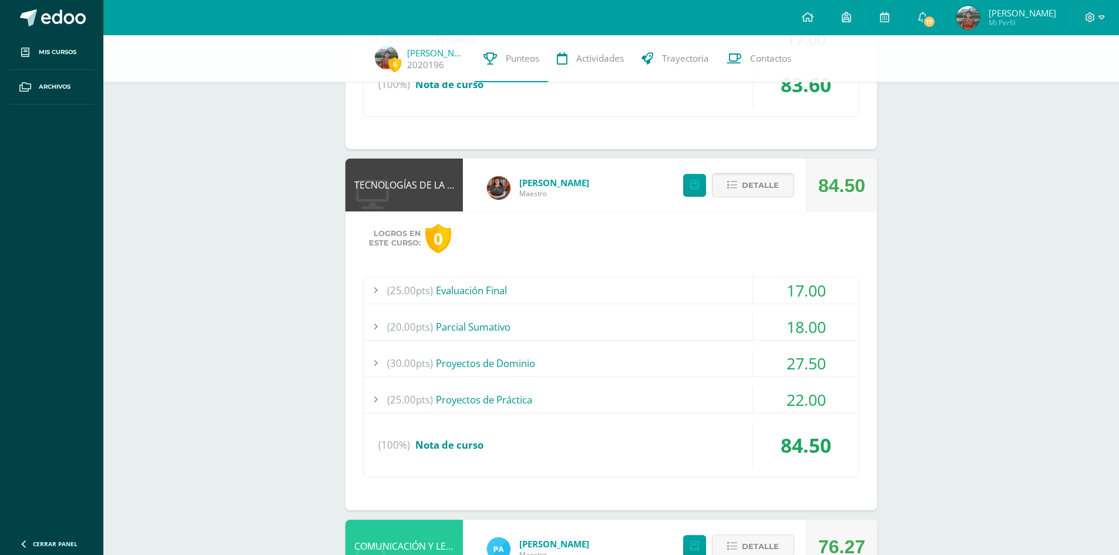
click at [736, 190] on icon at bounding box center [732, 185] width 10 height 10
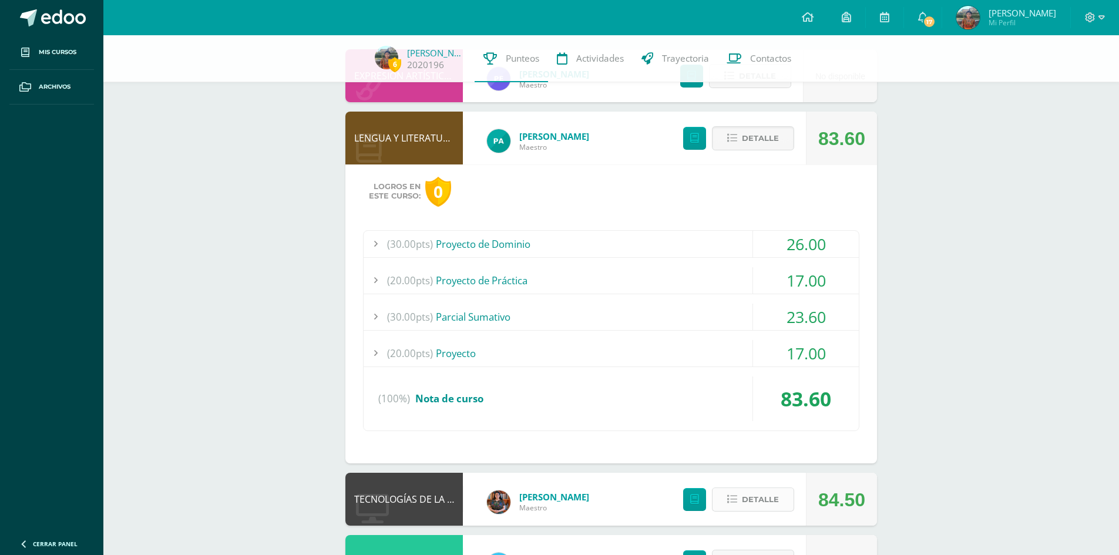
scroll to position [97, 0]
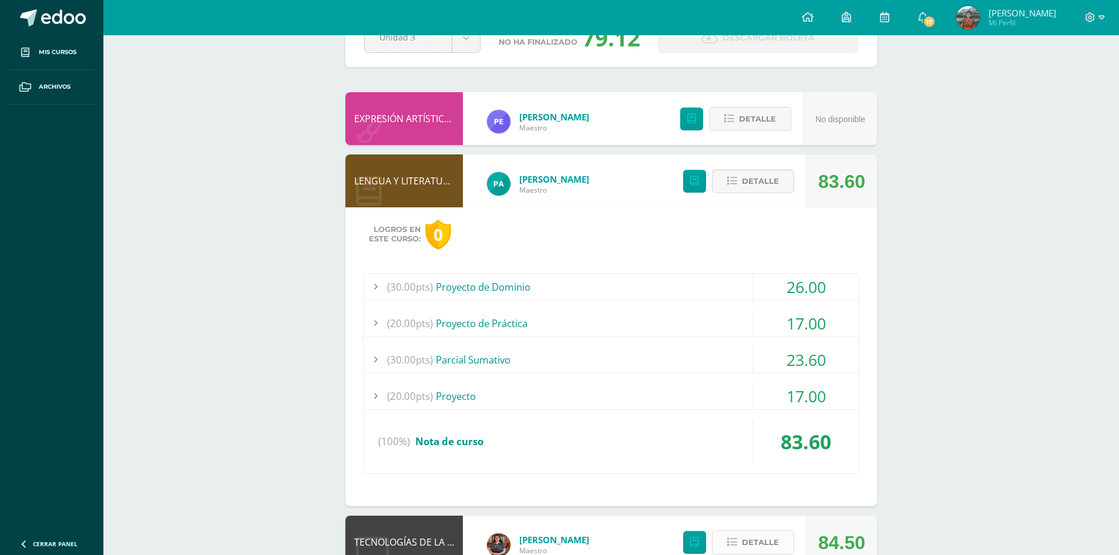
click at [736, 190] on button "Detalle" at bounding box center [753, 181] width 82 height 24
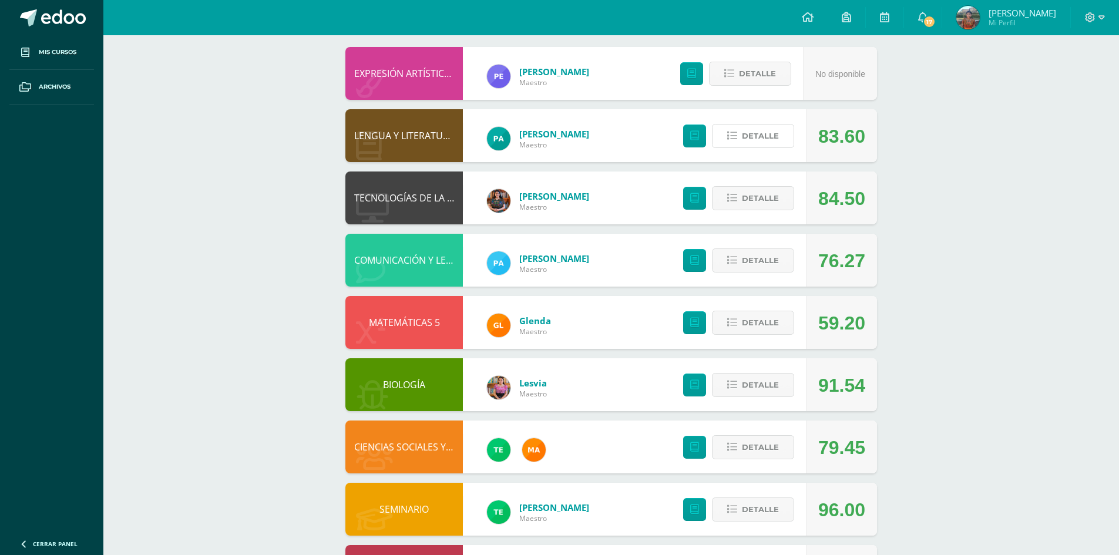
scroll to position [204, 0]
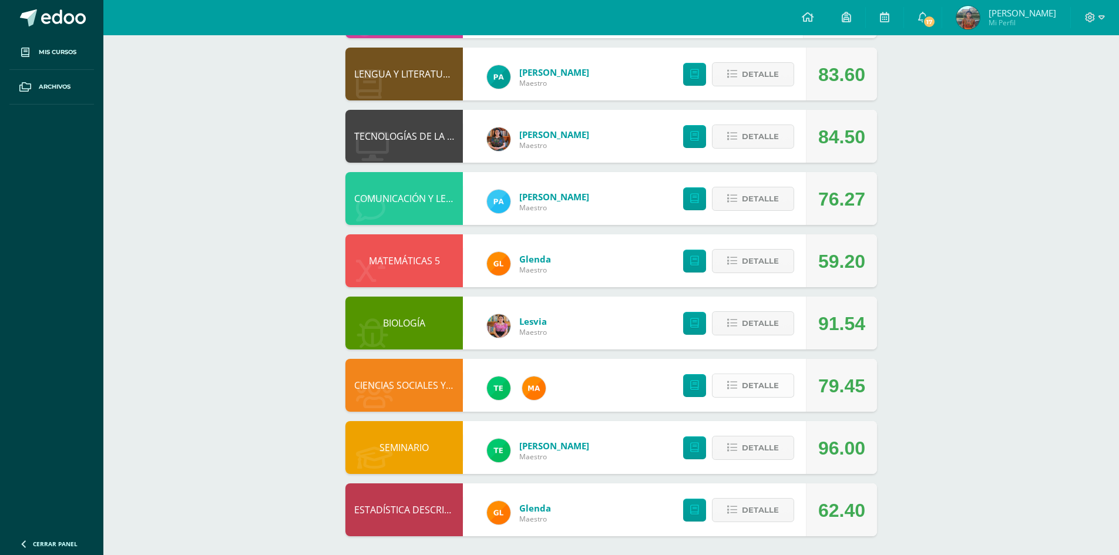
click at [761, 386] on span "Detalle" at bounding box center [760, 386] width 37 height 22
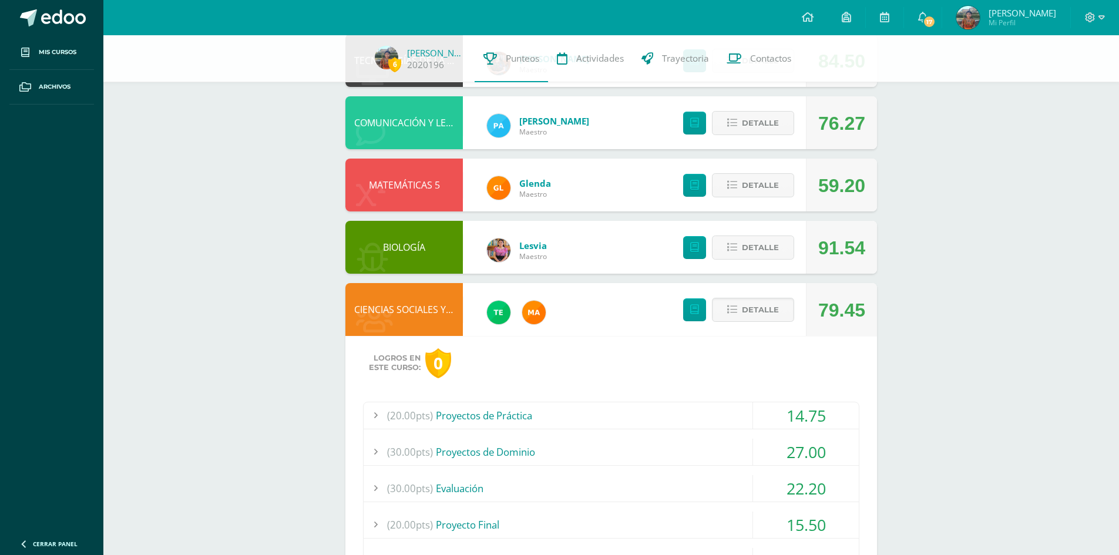
scroll to position [440, 0]
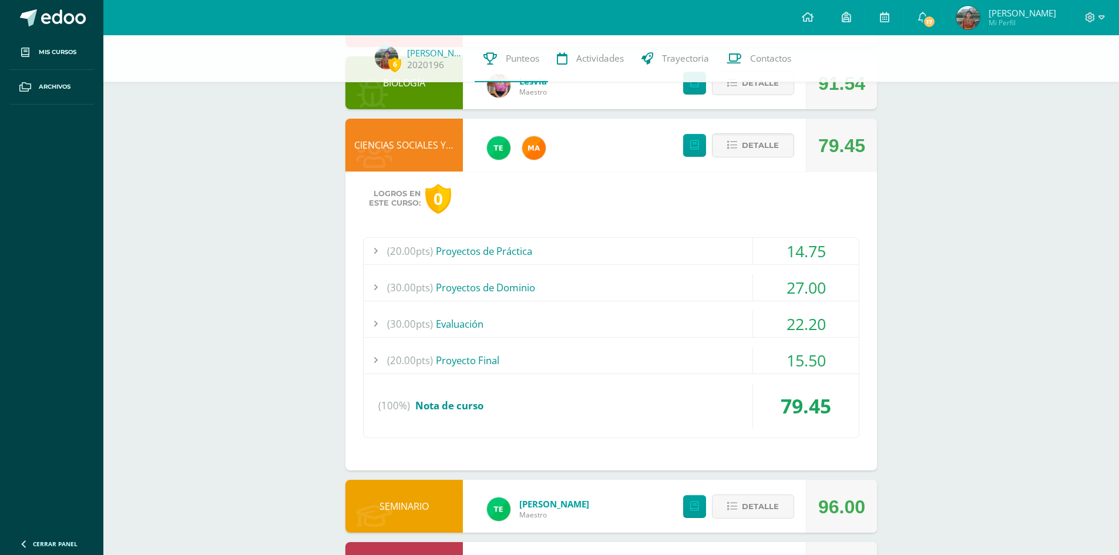
click at [628, 253] on div "(20.00pts) Proyectos de Práctica" at bounding box center [610, 251] width 495 height 26
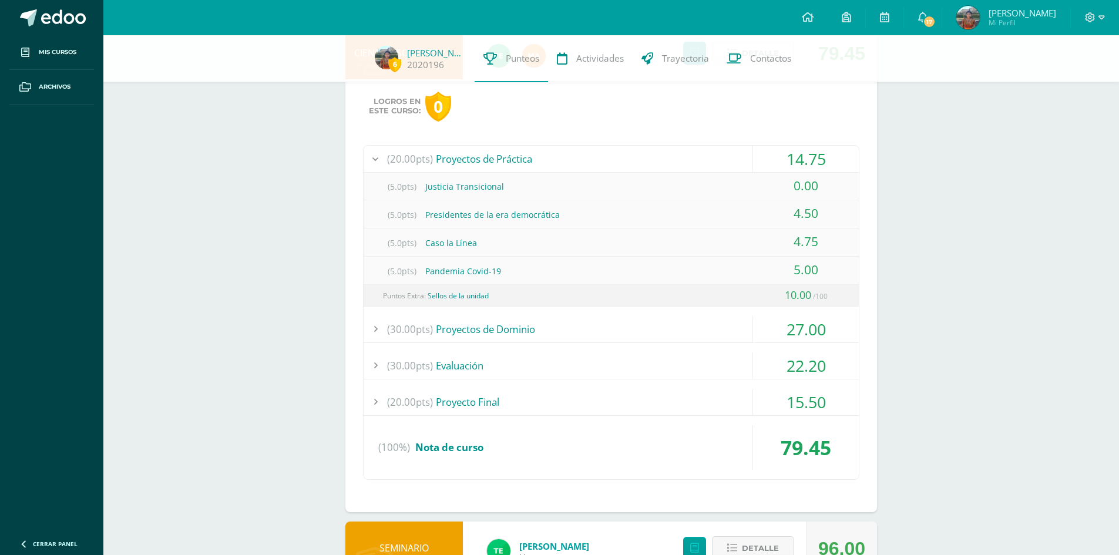
scroll to position [557, 0]
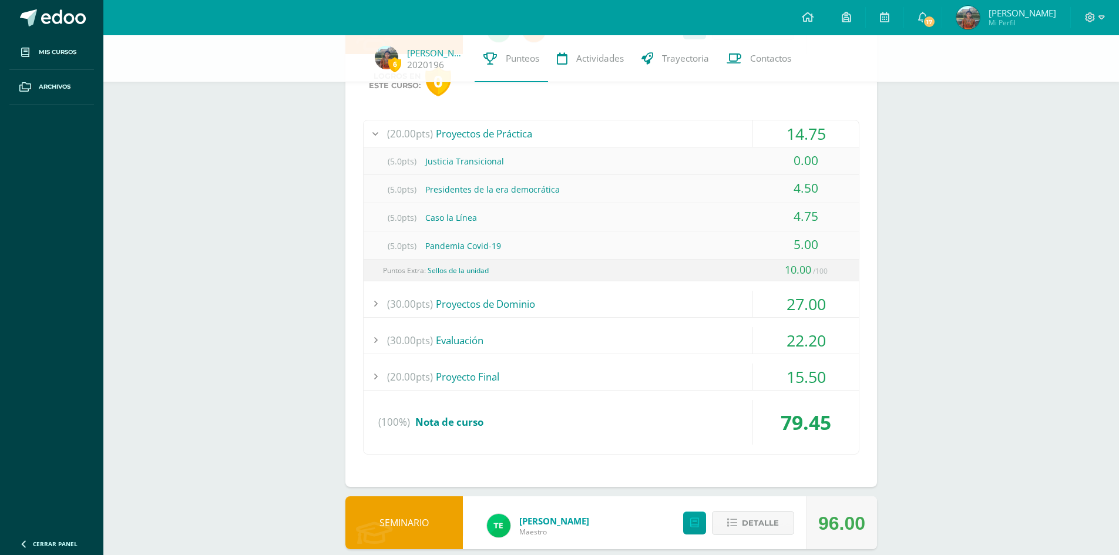
click at [623, 298] on div "(30.00pts) Proyectos de Dominio" at bounding box center [610, 304] width 495 height 26
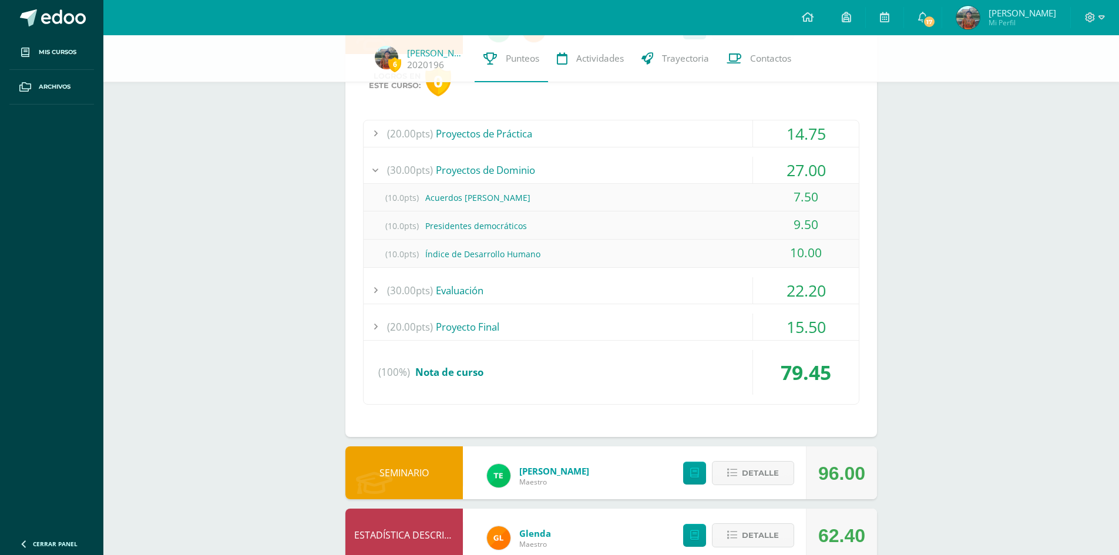
click at [563, 164] on div "(30.00pts) Proyectos de Dominio" at bounding box center [610, 170] width 495 height 26
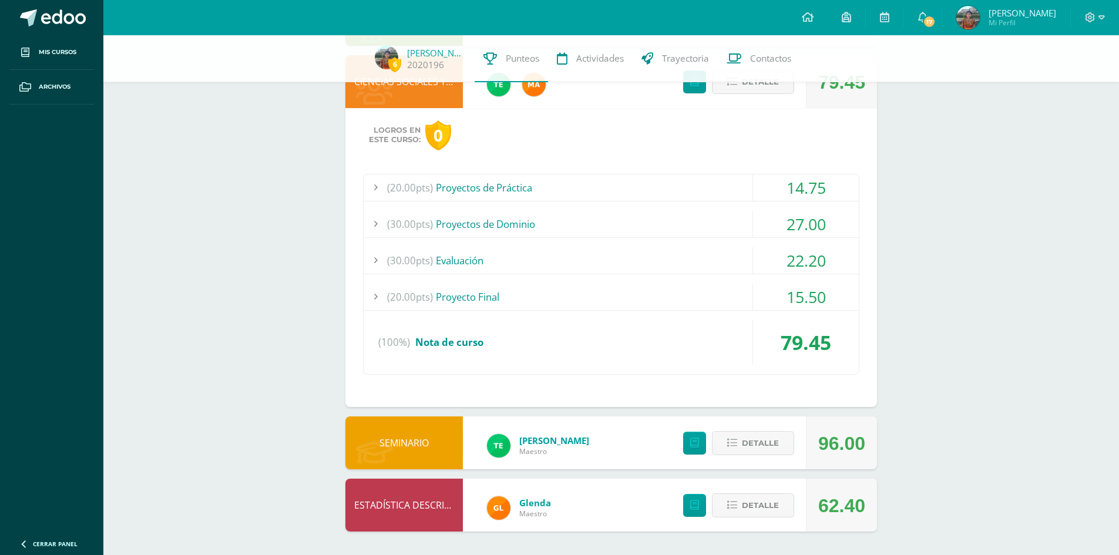
click at [598, 250] on div "(30.00pts) Evaluación" at bounding box center [610, 260] width 495 height 26
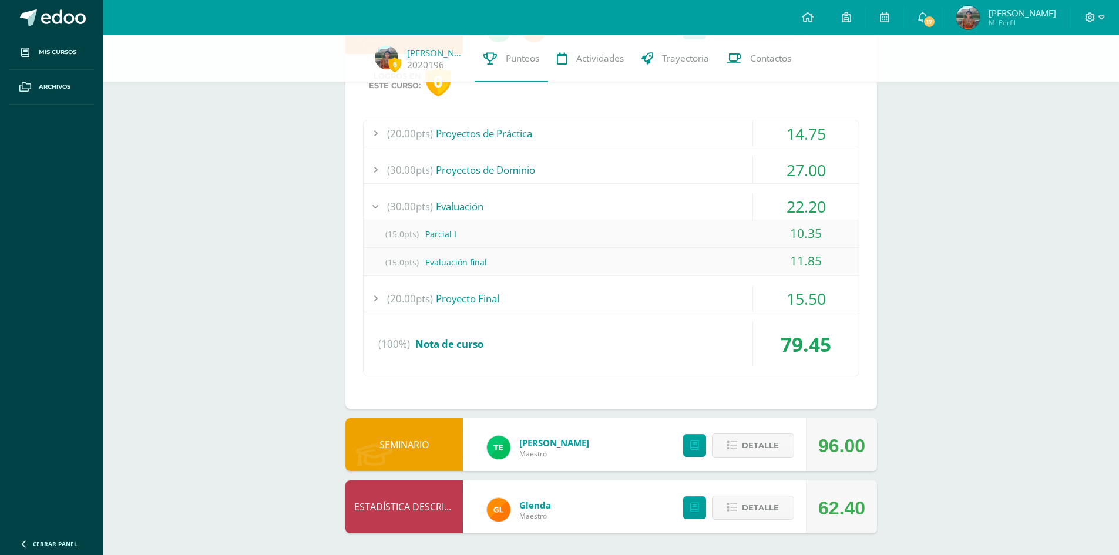
click at [586, 200] on div "(30.00pts) Evaluación" at bounding box center [610, 206] width 495 height 26
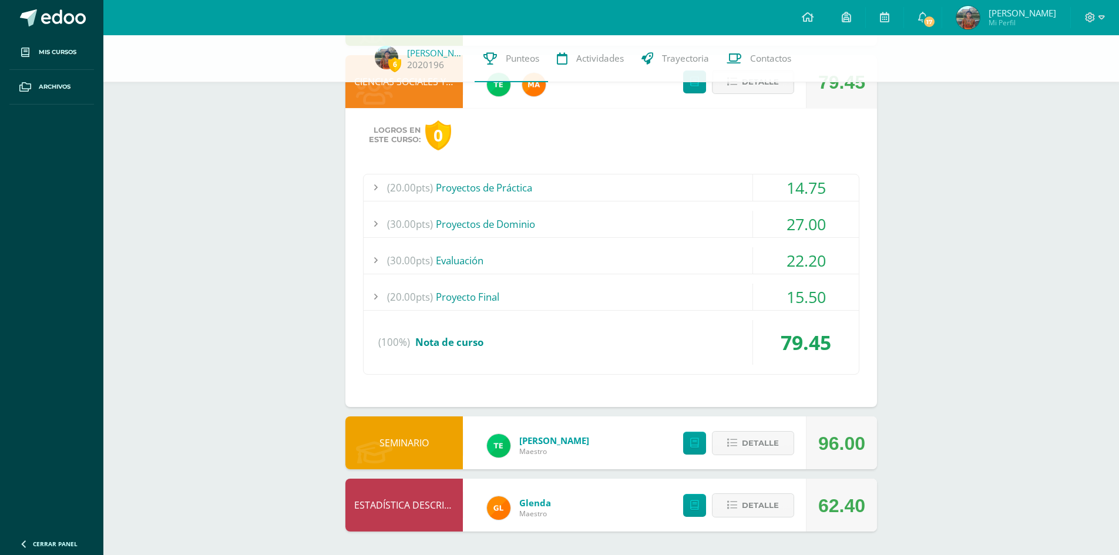
click at [606, 270] on div "(30.00pts) Evaluación" at bounding box center [610, 260] width 495 height 26
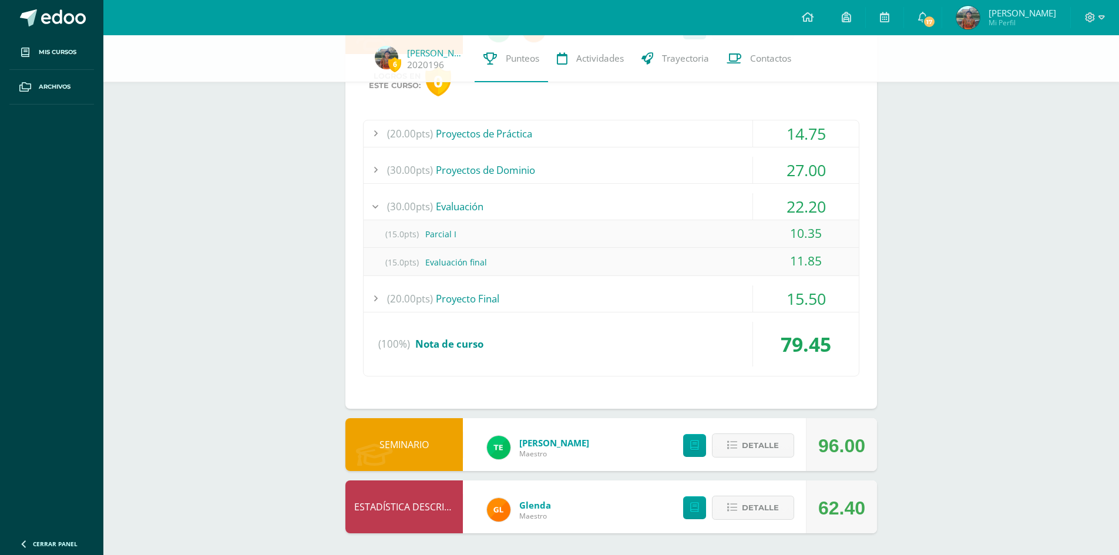
click at [603, 286] on div "(20.00pts) Proyecto Final" at bounding box center [610, 298] width 495 height 26
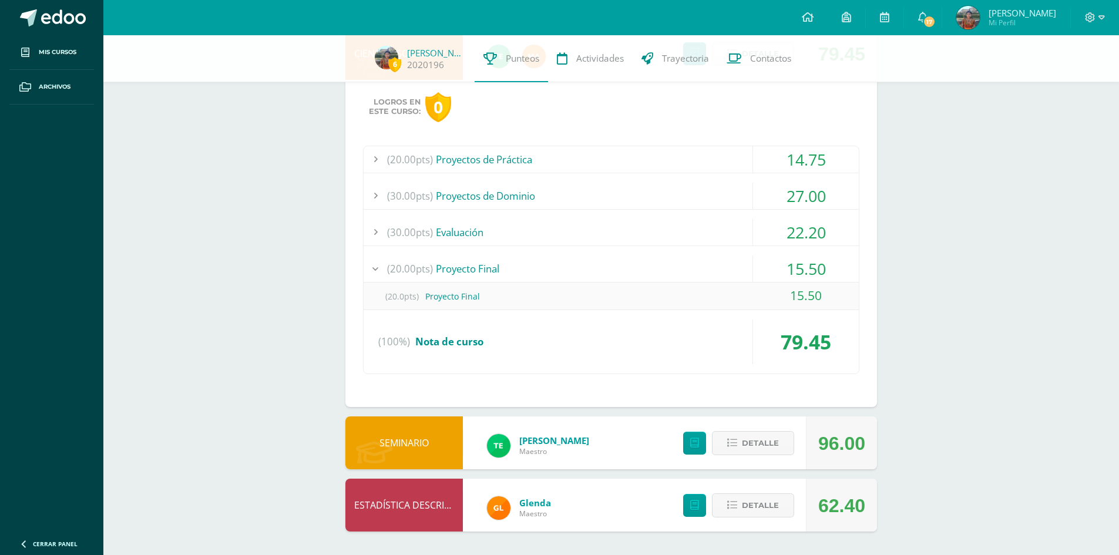
scroll to position [531, 0]
click at [594, 262] on div "(20.00pts) Proyecto Final" at bounding box center [610, 268] width 495 height 26
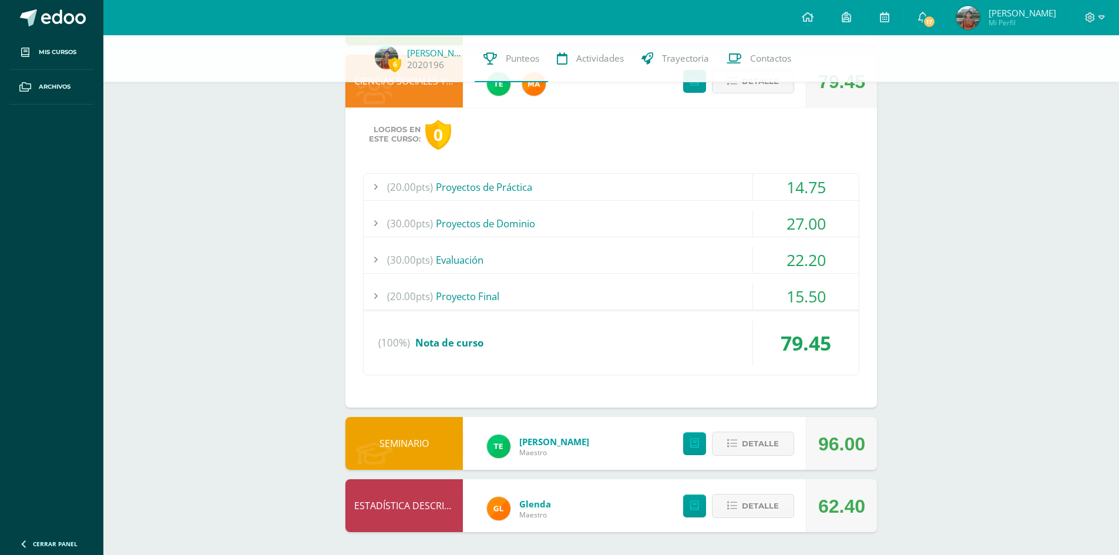
scroll to position [503, 0]
click at [723, 84] on button "Detalle" at bounding box center [753, 82] width 82 height 24
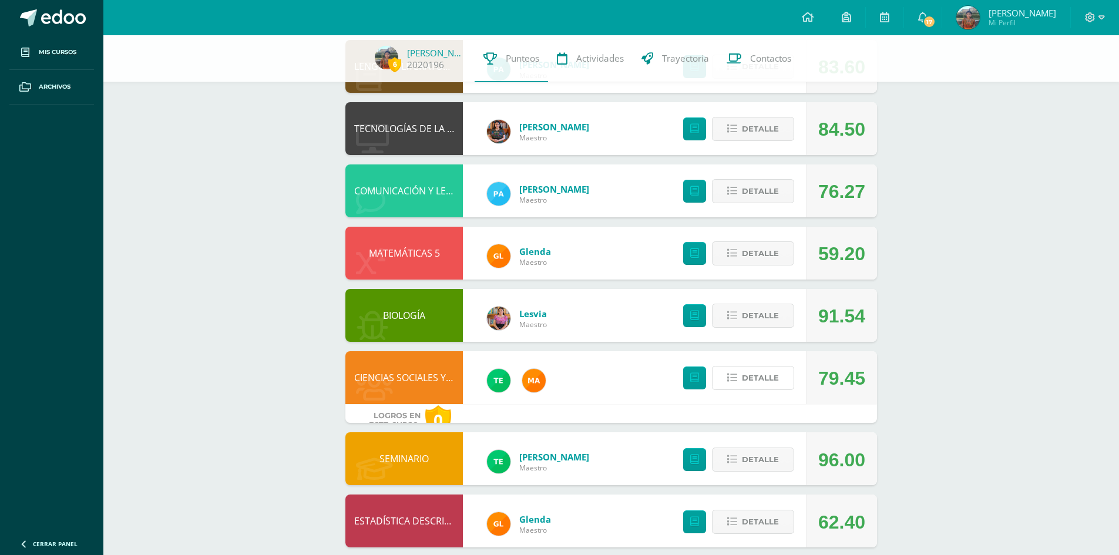
scroll to position [204, 0]
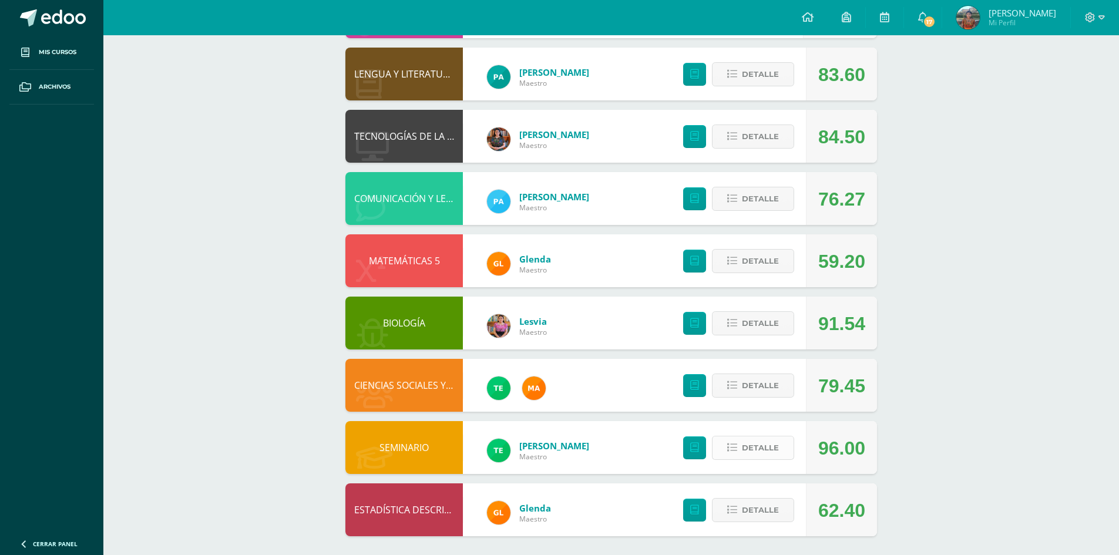
click at [746, 453] on span "Detalle" at bounding box center [760, 448] width 37 height 22
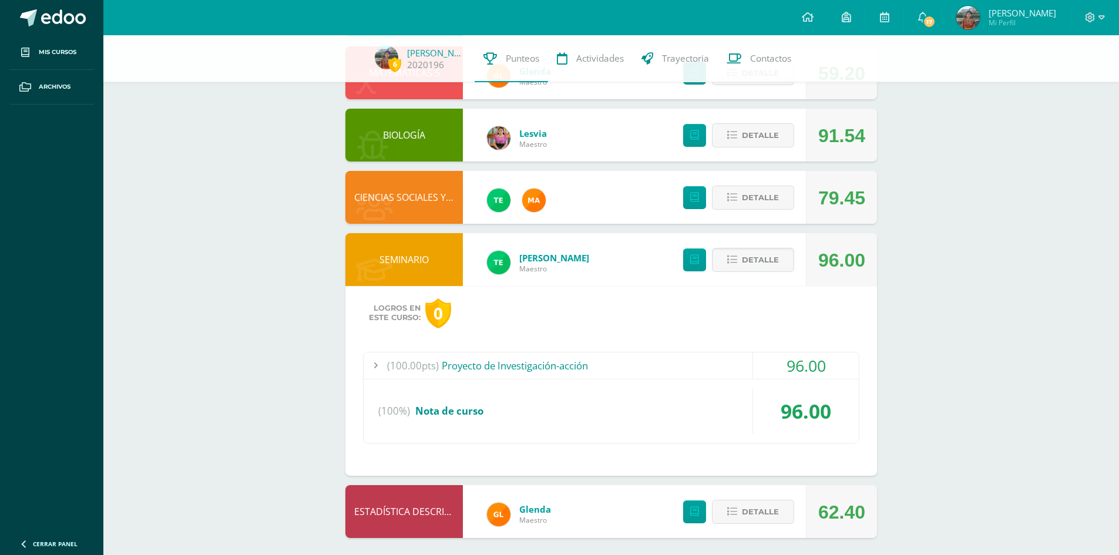
scroll to position [394, 0]
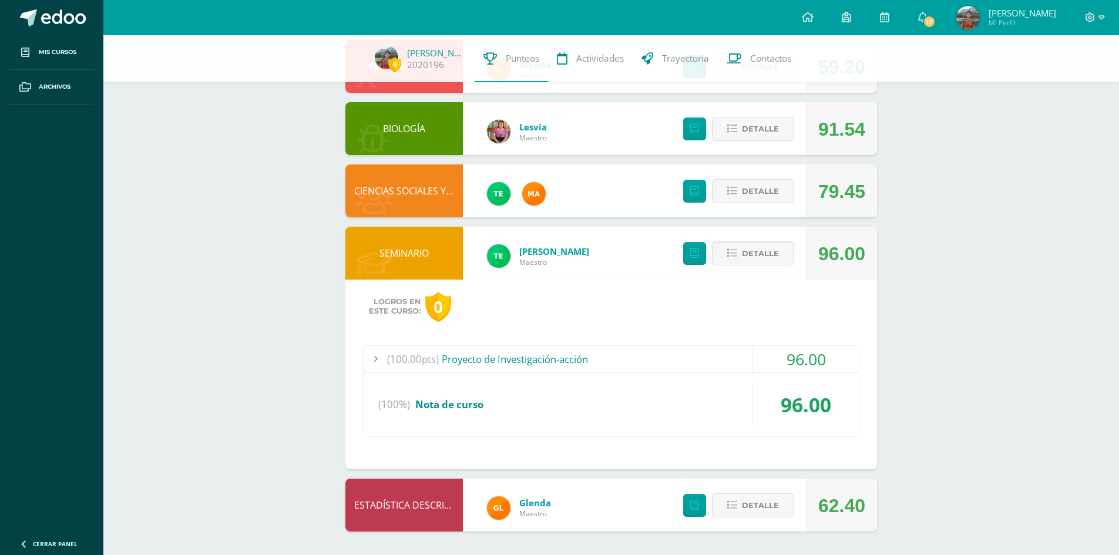
click at [677, 363] on div "(100.00pts) Proyecto de Investigación-acción" at bounding box center [610, 359] width 495 height 26
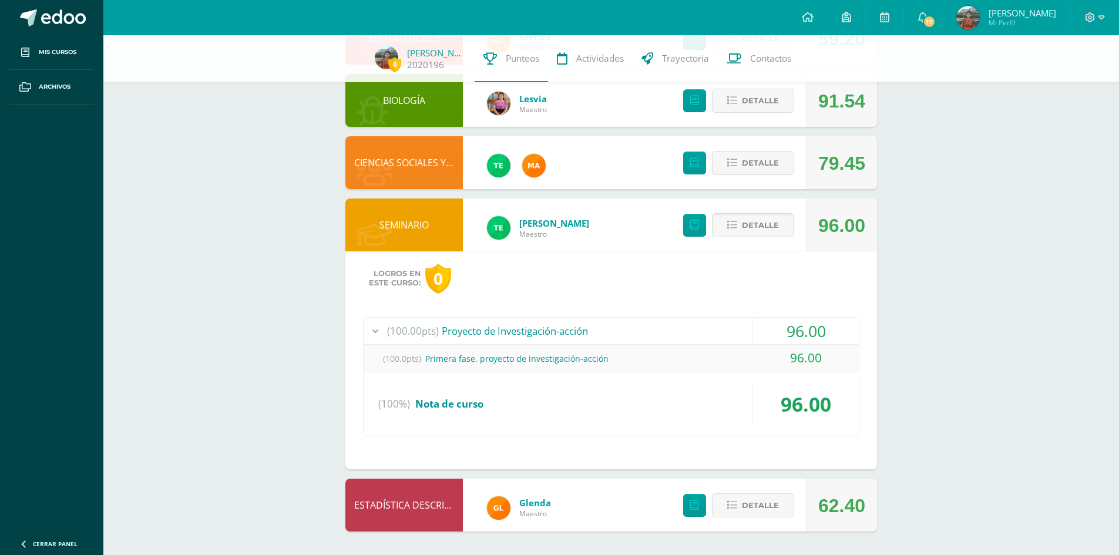
click at [689, 333] on div "(100.00pts) Proyecto de Investigación-acción" at bounding box center [610, 331] width 495 height 26
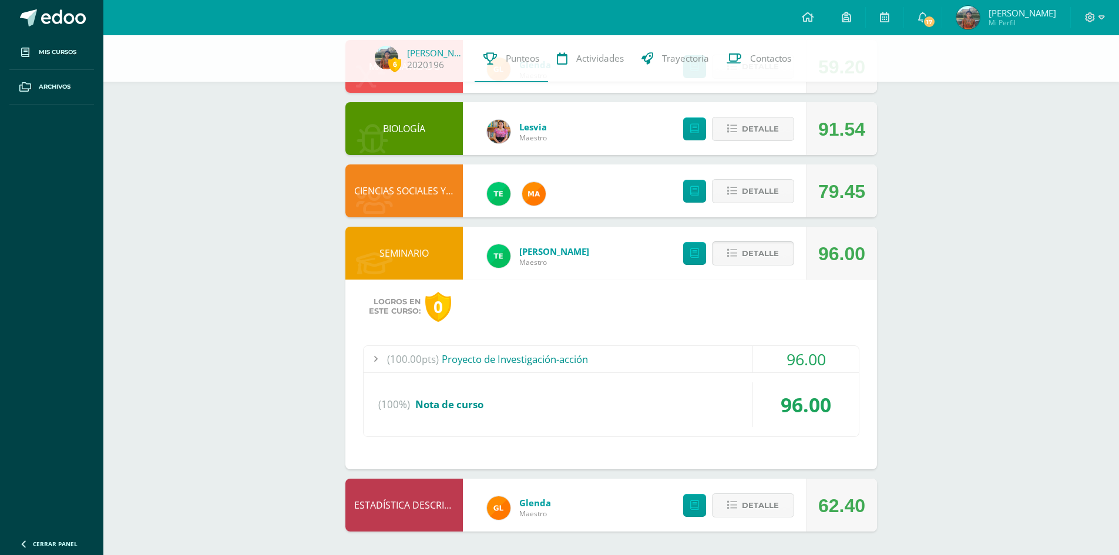
click at [739, 263] on button "Detalle" at bounding box center [753, 253] width 82 height 24
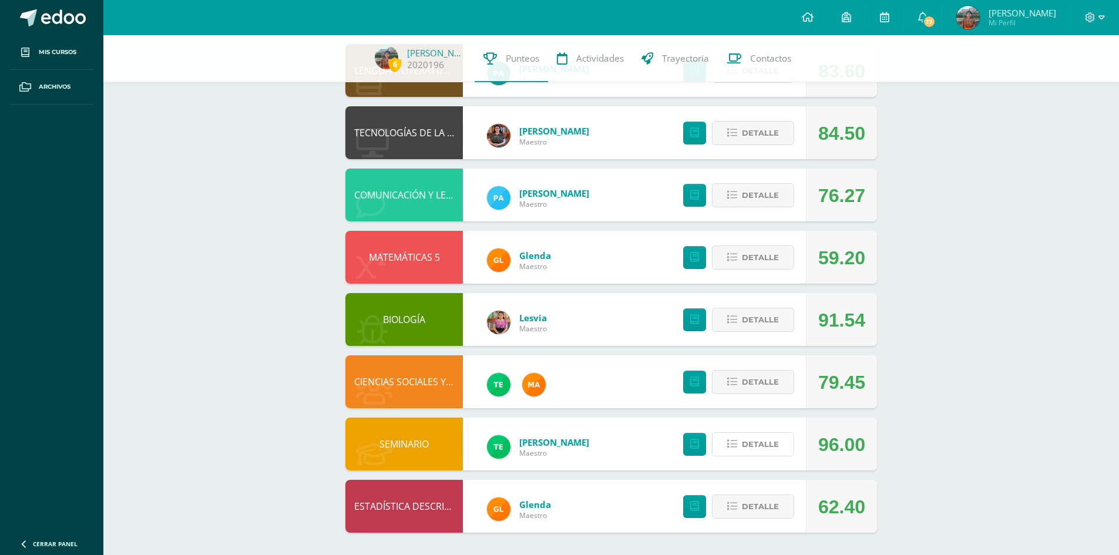
scroll to position [204, 0]
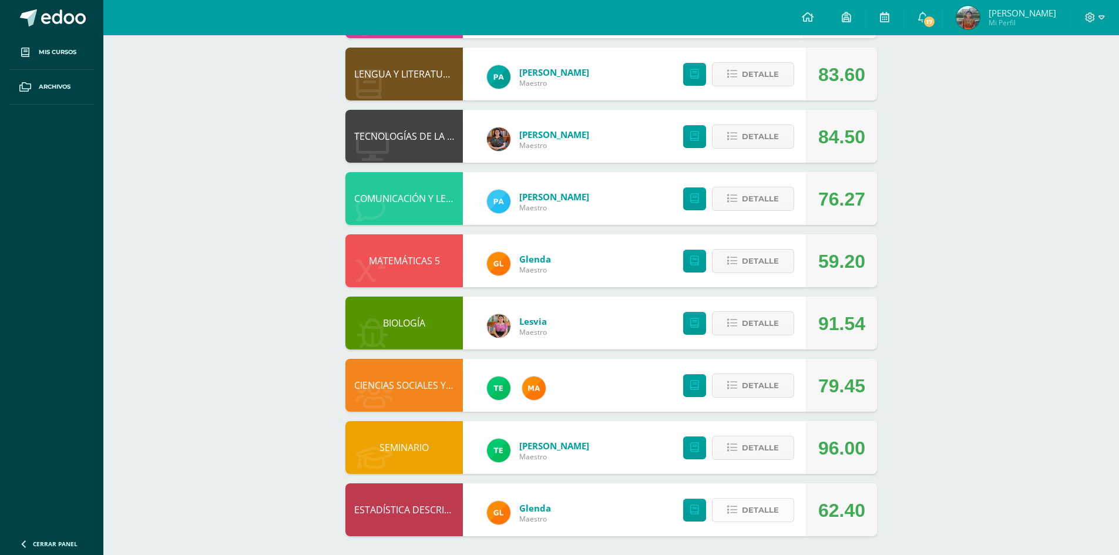
click at [757, 509] on span "Detalle" at bounding box center [760, 510] width 37 height 22
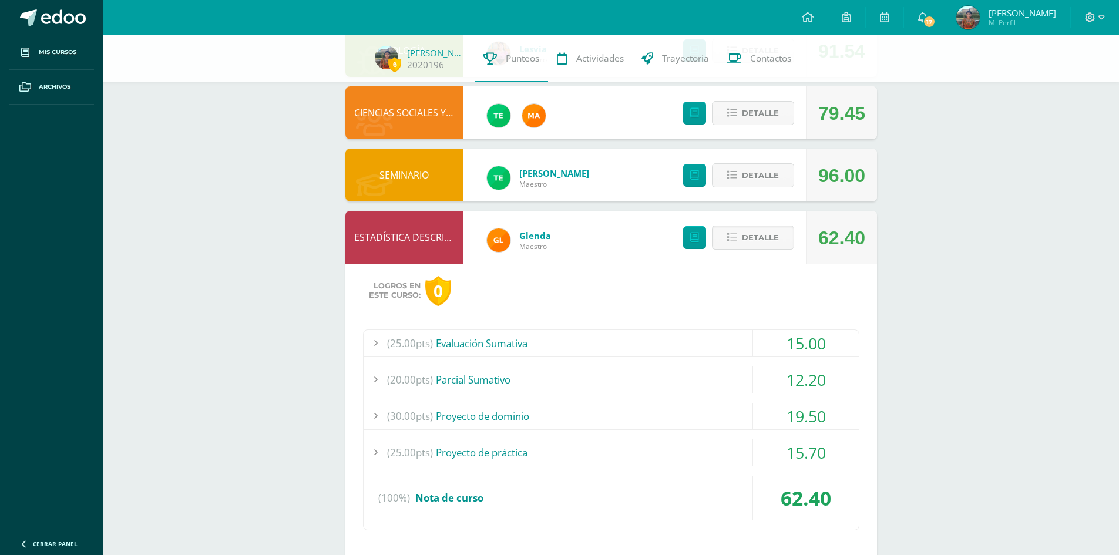
scroll to position [503, 0]
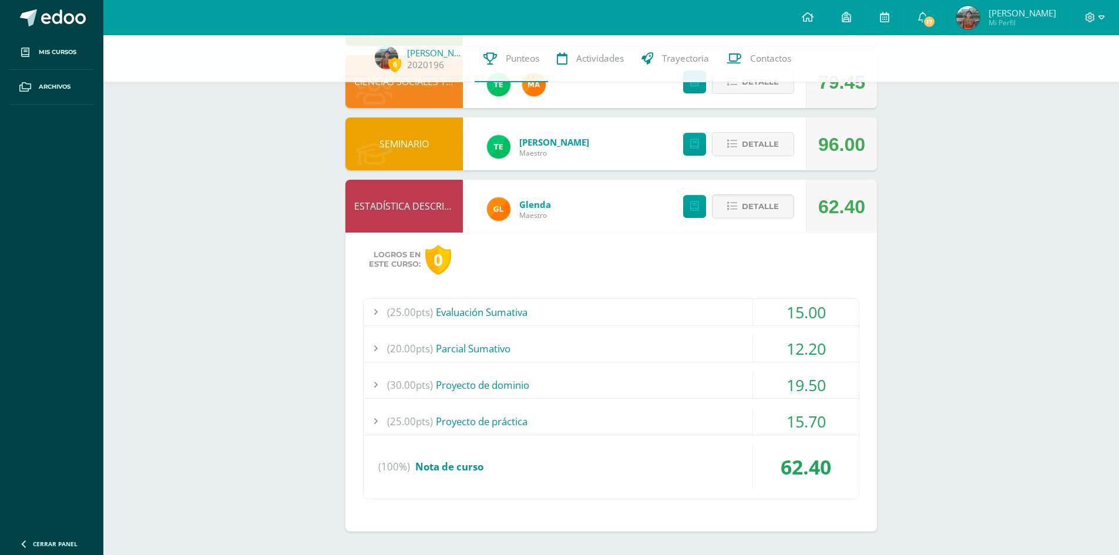
click at [673, 312] on div "(25.00pts) Evaluación Sumativa" at bounding box center [610, 312] width 495 height 26
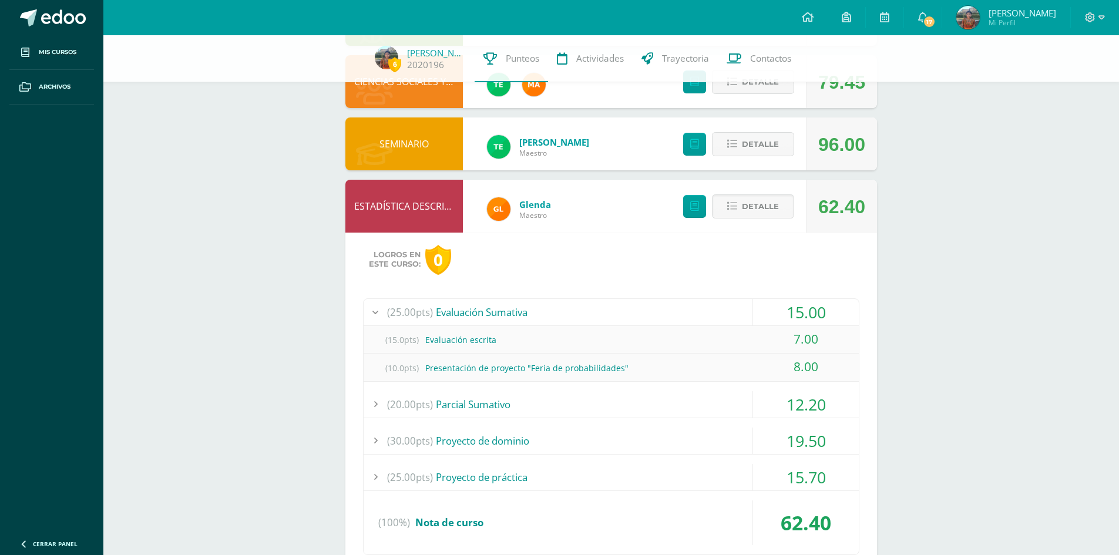
click at [698, 395] on div "(20.00pts) [GEOGRAPHIC_DATA]" at bounding box center [610, 404] width 495 height 26
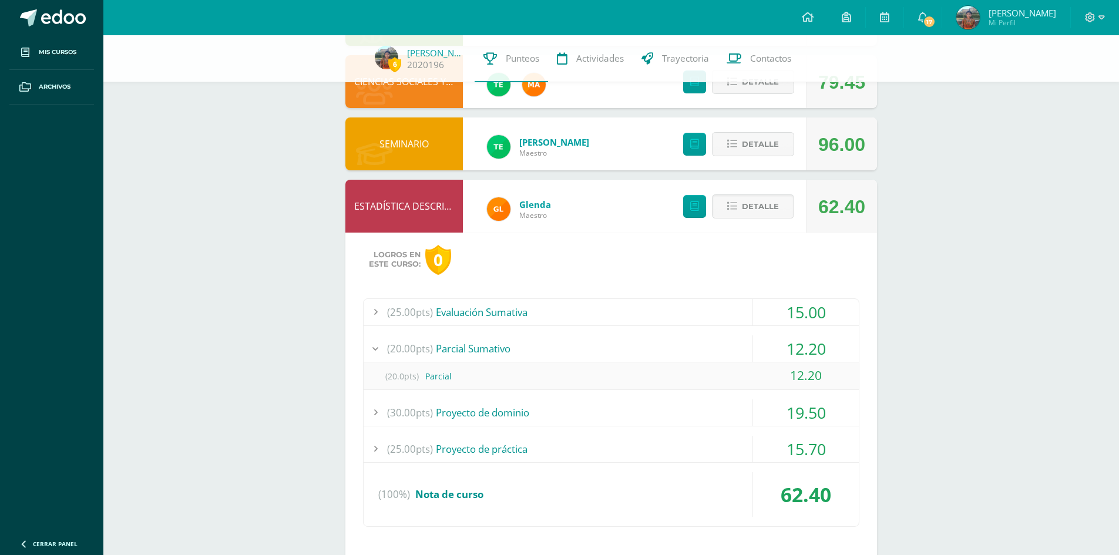
click at [671, 412] on div "(30.00pts) Proyecto de dominio" at bounding box center [610, 412] width 495 height 26
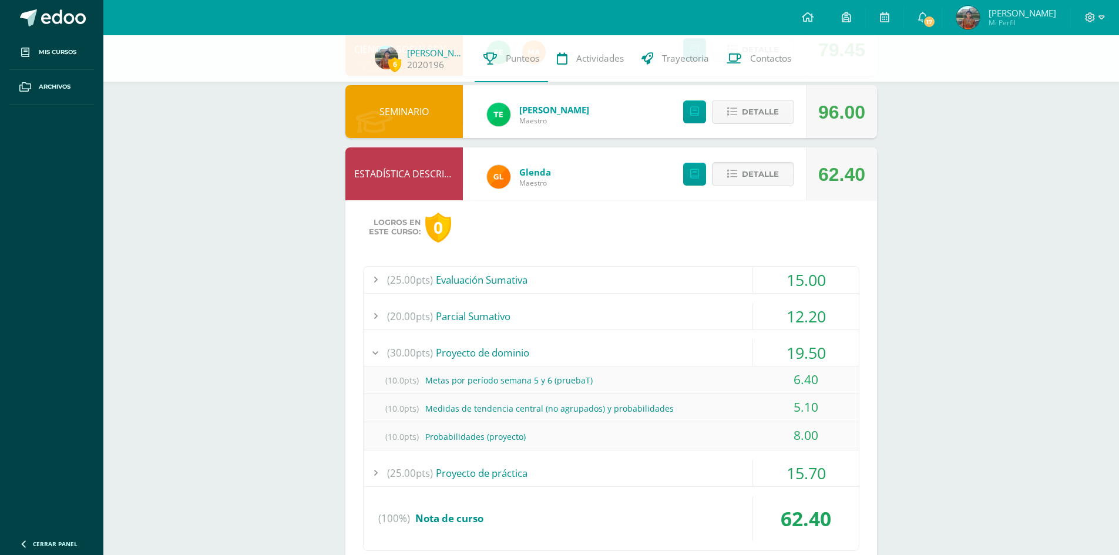
scroll to position [562, 0]
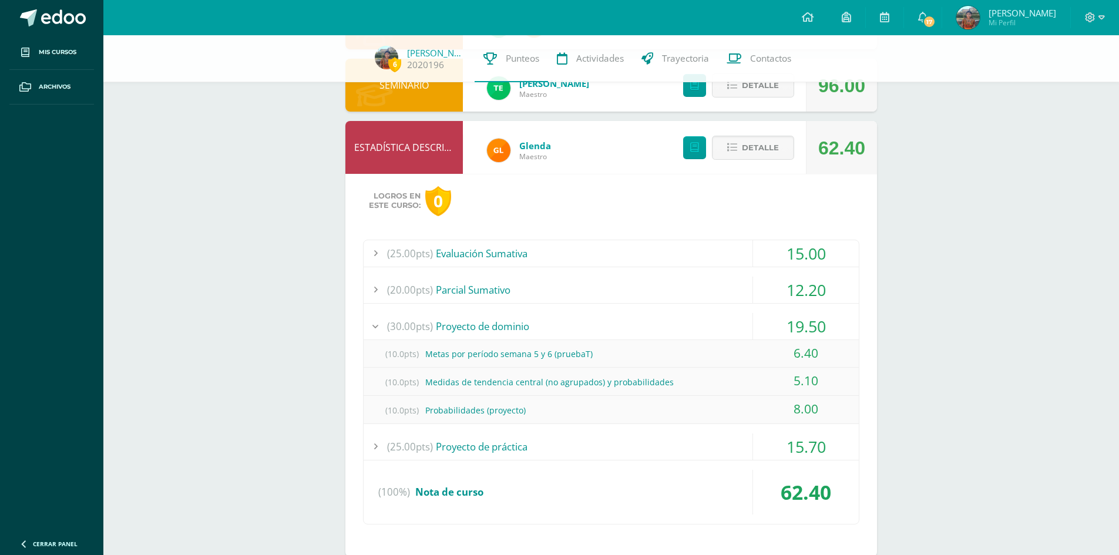
click at [546, 440] on div "(25.00pts) Proyecto de práctica" at bounding box center [610, 446] width 495 height 26
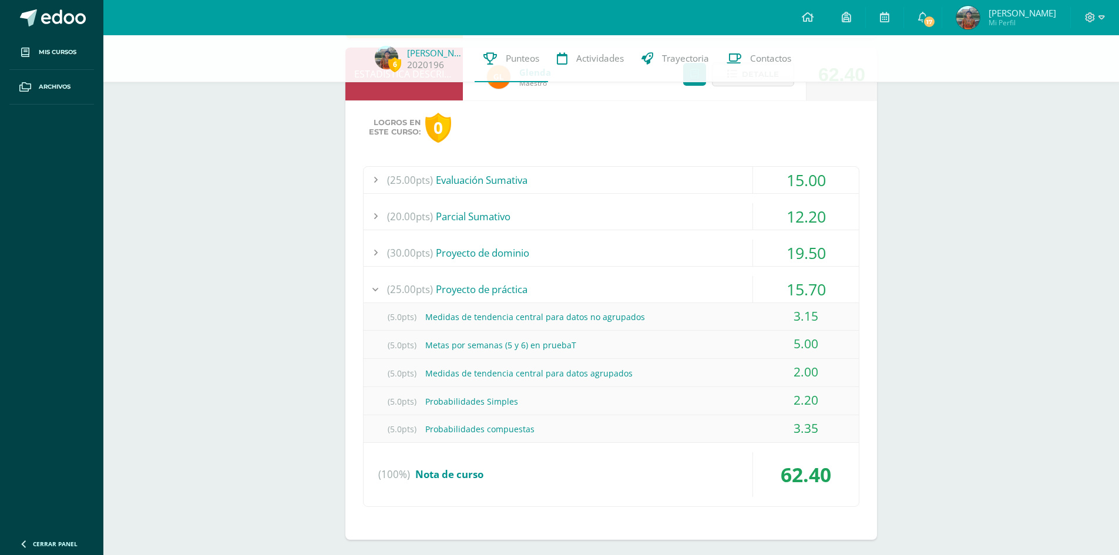
scroll to position [644, 0]
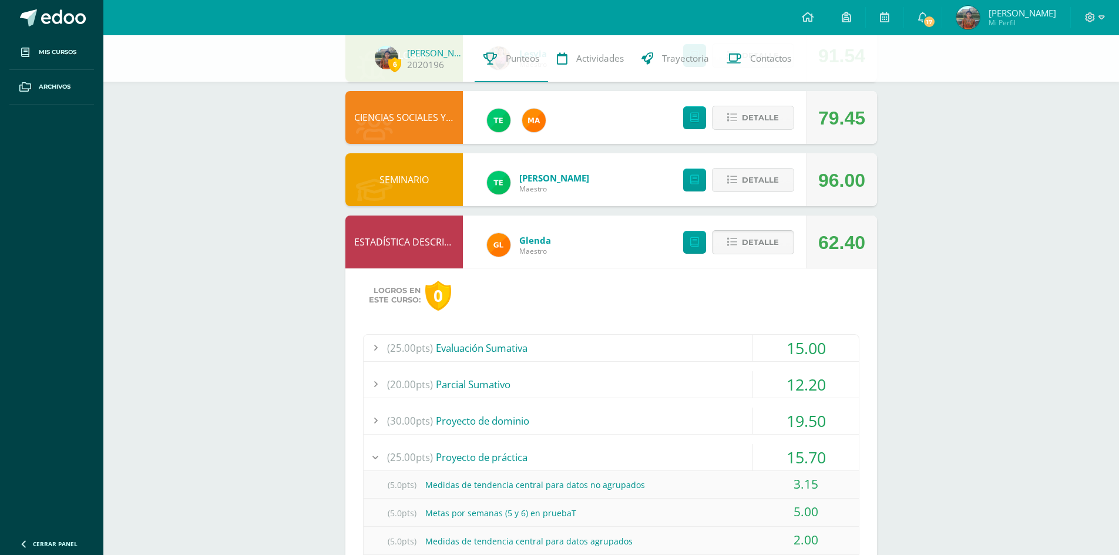
click at [741, 244] on button "Detalle" at bounding box center [753, 242] width 82 height 24
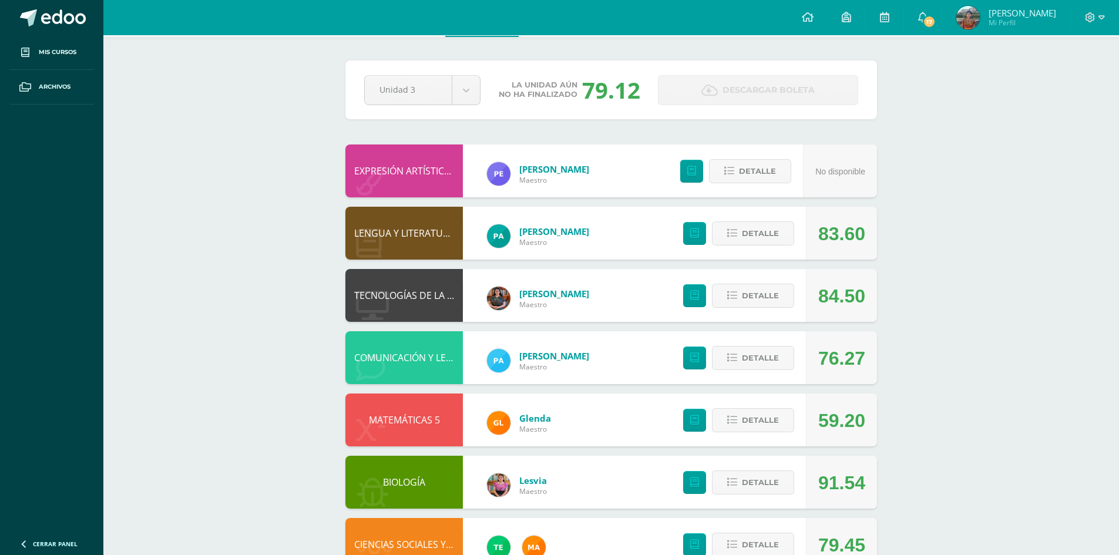
scroll to position [0, 0]
